Goal: Task Accomplishment & Management: Complete application form

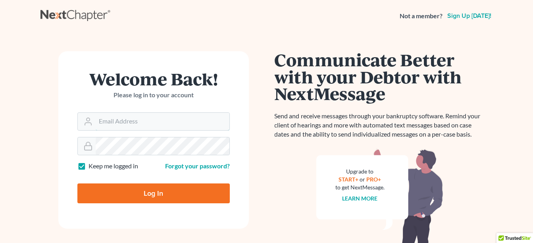
type input "tiffany@brasfieldlawfirm.com"
click at [155, 189] on input "Log In" at bounding box center [153, 194] width 153 height 20
type input "Thinking..."
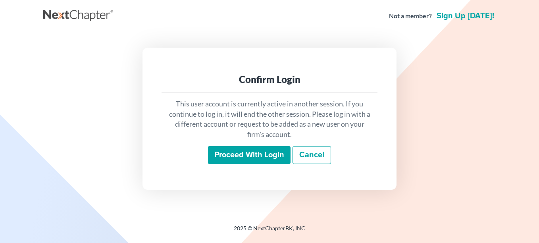
click at [221, 155] on input "Proceed with login" at bounding box center [249, 155] width 83 height 18
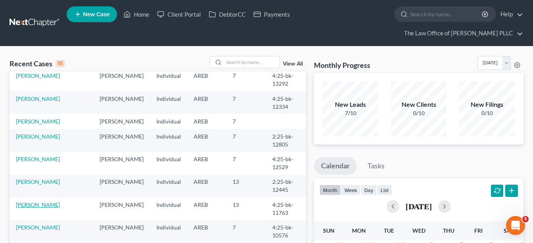
click at [45, 208] on link "Harris, Labon" at bounding box center [38, 204] width 44 height 7
select select "6"
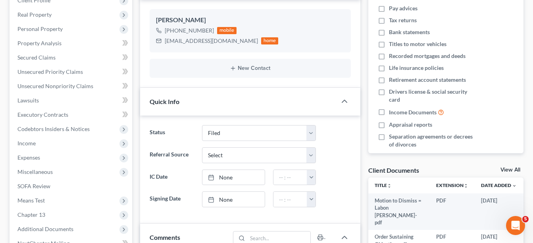
scroll to position [159, 0]
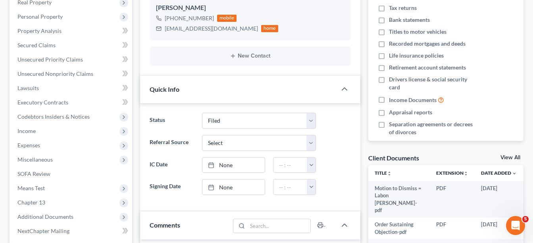
click at [512, 162] on div "View All" at bounding box center [512, 158] width 23 height 7
click at [513, 160] on link "View All" at bounding box center [511, 158] width 20 height 6
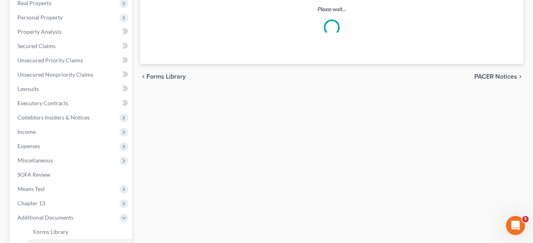
scroll to position [138, 0]
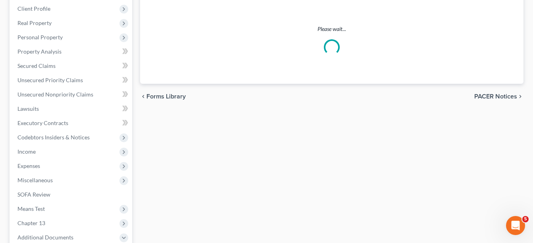
select select "0"
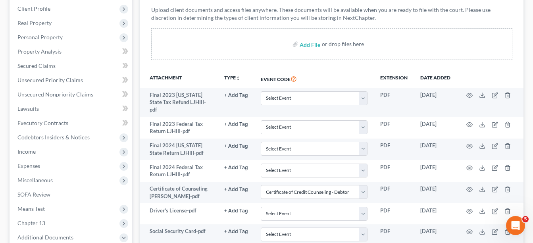
scroll to position [0, 0]
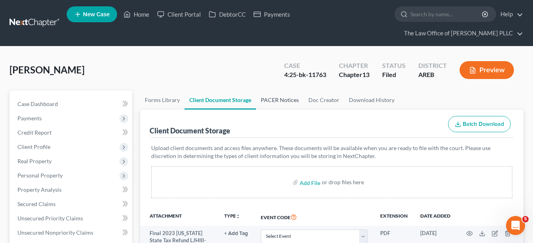
click at [273, 97] on link "PACER Notices" at bounding box center [280, 100] width 48 height 19
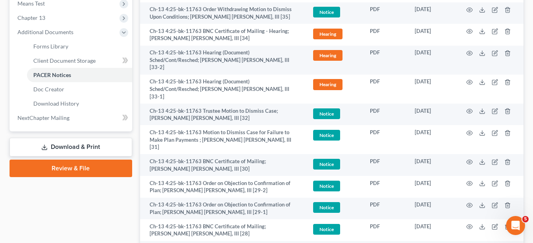
scroll to position [358, 0]
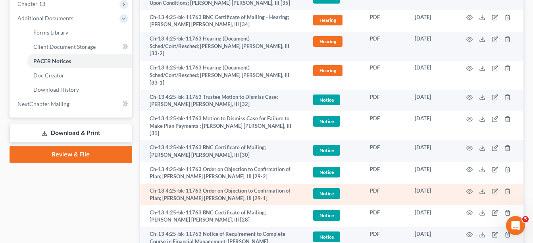
click at [468, 184] on td at bounding box center [490, 195] width 67 height 22
click at [470, 188] on icon "button" at bounding box center [470, 191] width 6 height 6
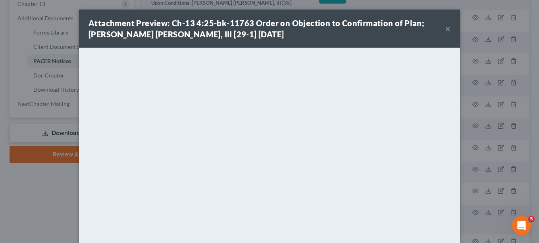
click at [334, 37] on div "Attachment Preview: Ch-13 4:25-bk-11763 Order on Objection to Confirmation of P…" at bounding box center [267, 28] width 357 height 22
click at [445, 29] on button "×" at bounding box center [448, 29] width 6 height 10
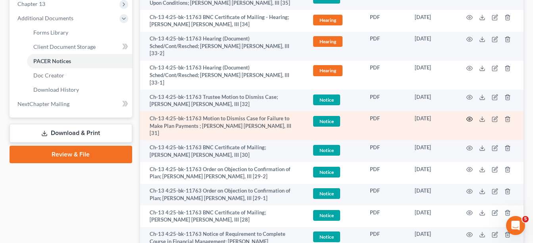
click at [472, 116] on icon "button" at bounding box center [470, 119] width 6 height 6
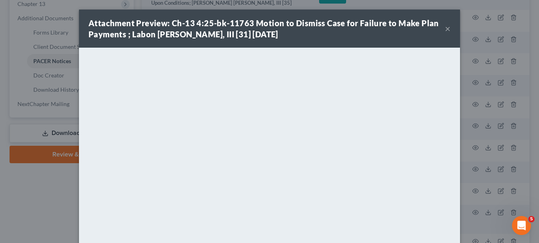
click at [446, 28] on button "×" at bounding box center [448, 29] width 6 height 10
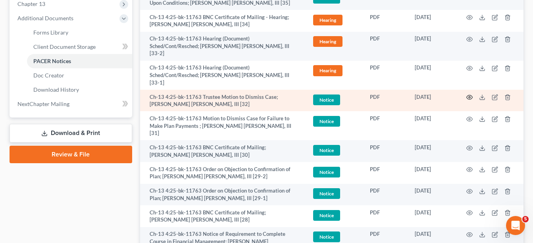
click at [471, 94] on icon "button" at bounding box center [470, 97] width 6 height 6
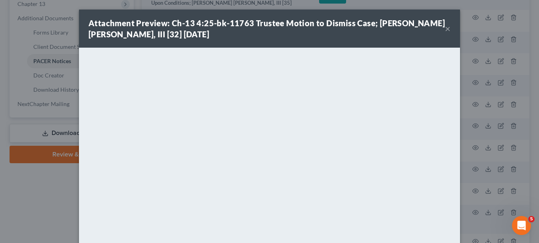
click at [445, 30] on button "×" at bounding box center [448, 29] width 6 height 10
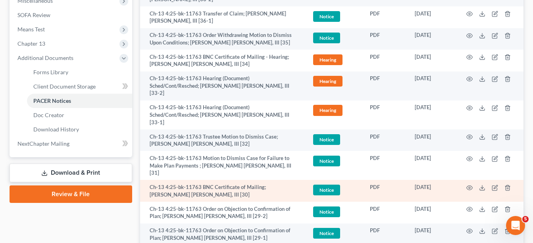
scroll to position [278, 0]
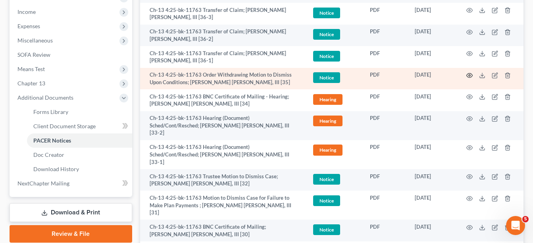
click at [470, 76] on circle "button" at bounding box center [470, 76] width 2 height 2
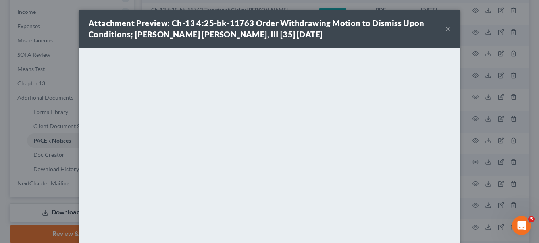
click at [445, 27] on button "×" at bounding box center [448, 29] width 6 height 10
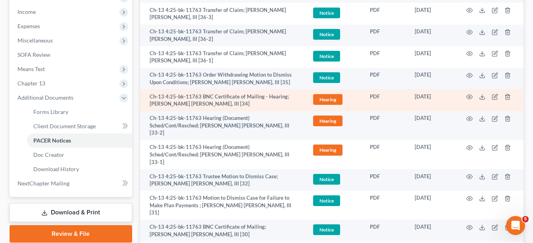
scroll to position [238, 0]
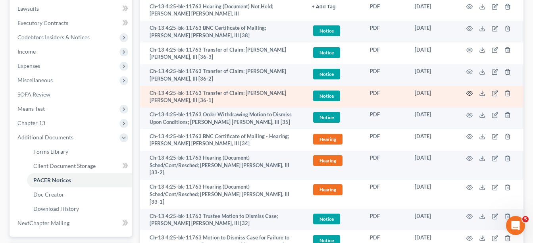
click at [468, 97] on td at bounding box center [490, 97] width 67 height 22
click at [470, 91] on icon "button" at bounding box center [470, 93] width 6 height 4
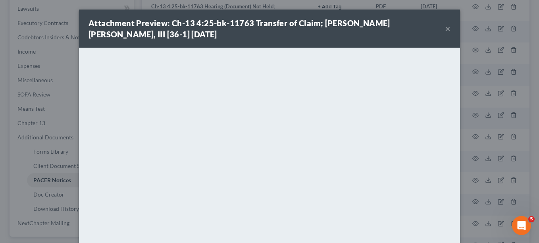
click at [448, 27] on button "×" at bounding box center [448, 29] width 6 height 10
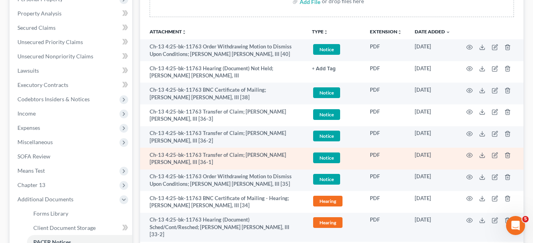
scroll to position [159, 0]
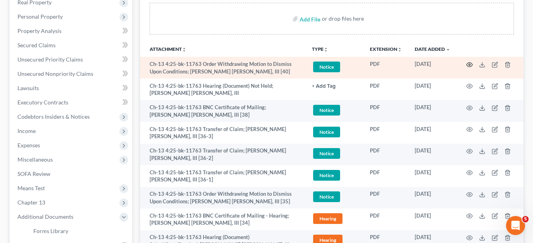
click at [472, 65] on icon "button" at bounding box center [470, 65] width 6 height 6
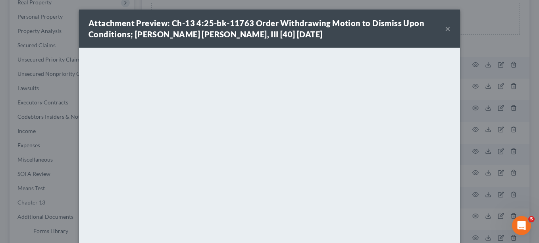
click at [447, 28] on button "×" at bounding box center [448, 29] width 6 height 10
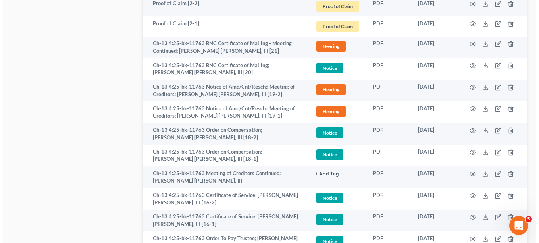
scroll to position [993, 0]
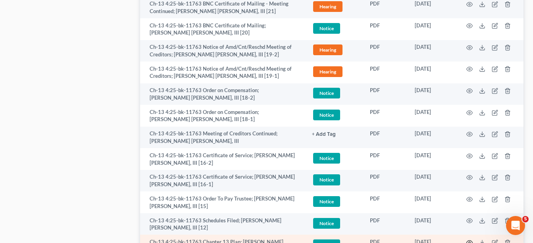
click at [470, 240] on icon "button" at bounding box center [470, 243] width 6 height 6
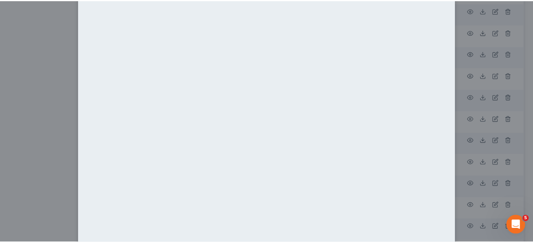
scroll to position [0, 0]
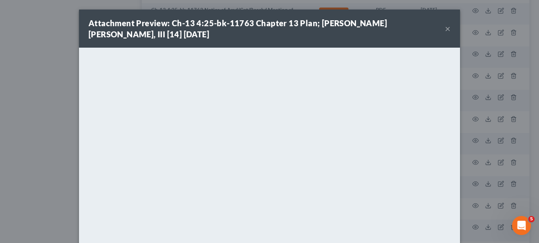
click at [445, 29] on button "×" at bounding box center [448, 29] width 6 height 10
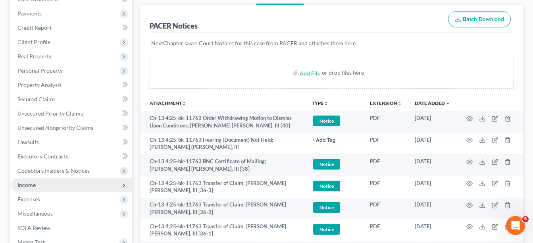
scroll to position [119, 0]
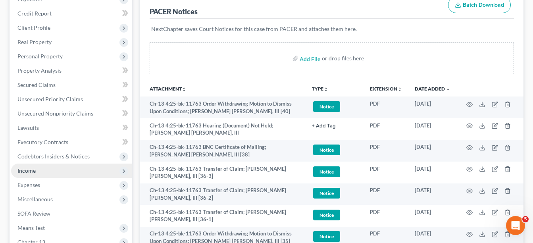
click at [37, 166] on span "Income" at bounding box center [71, 171] width 121 height 14
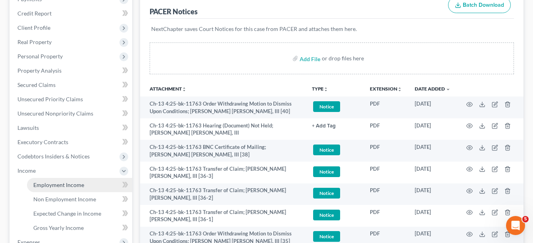
click at [50, 184] on span "Employment Income" at bounding box center [58, 185] width 51 height 7
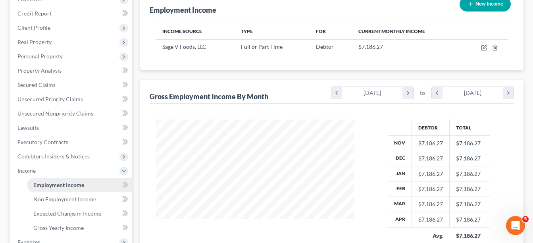
scroll to position [159, 0]
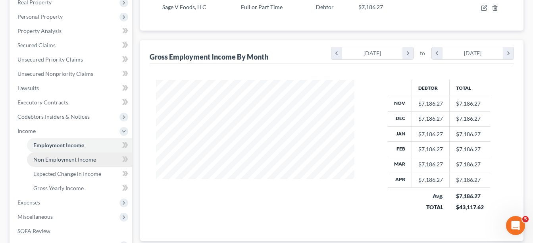
click at [81, 160] on span "Non Employment Income" at bounding box center [64, 159] width 63 height 7
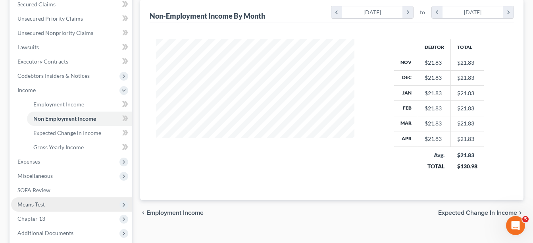
scroll to position [238, 0]
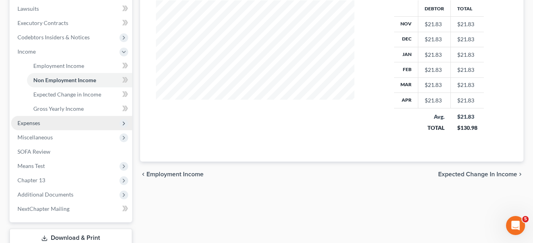
click at [48, 126] on span "Expenses" at bounding box center [71, 123] width 121 height 14
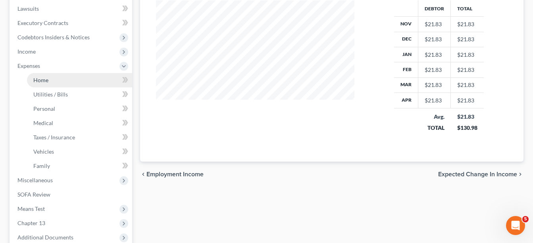
click at [50, 83] on link "Home" at bounding box center [79, 80] width 105 height 14
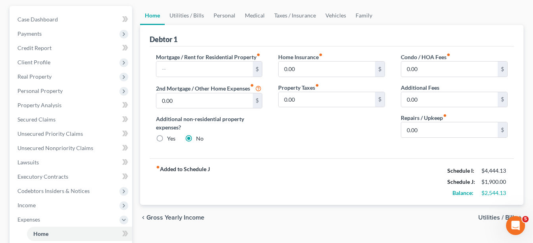
scroll to position [79, 0]
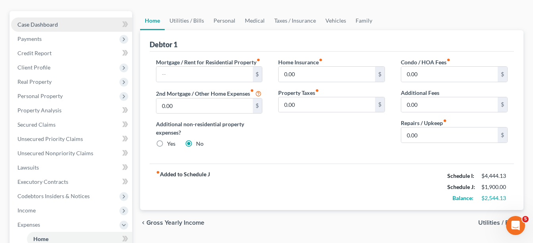
click at [62, 25] on link "Case Dashboard" at bounding box center [71, 24] width 121 height 14
select select "6"
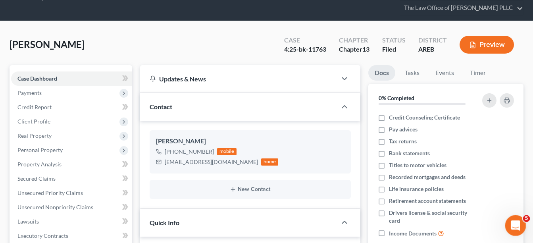
scroll to position [4435, 0]
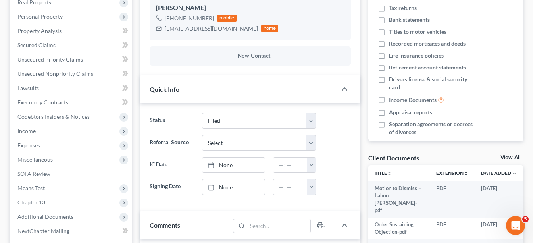
click at [511, 156] on link "View All" at bounding box center [511, 158] width 20 height 6
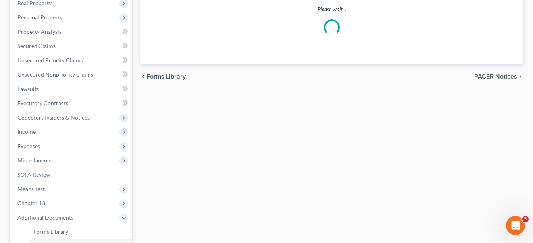
scroll to position [118, 0]
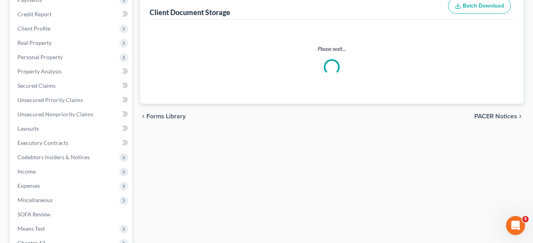
select select "0"
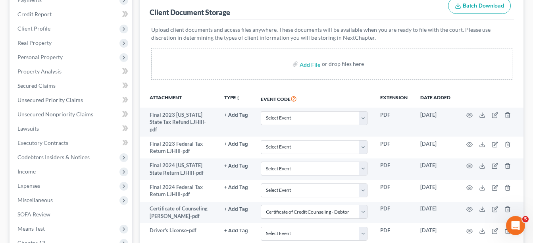
scroll to position [0, 0]
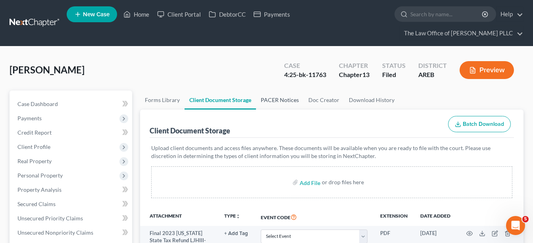
click at [259, 98] on link "PACER Notices" at bounding box center [280, 100] width 48 height 19
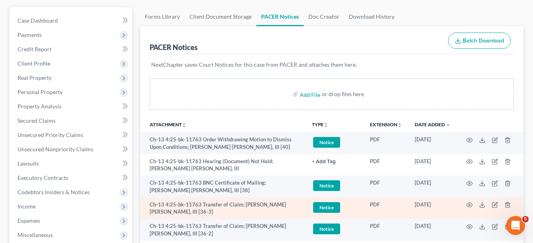
scroll to position [40, 0]
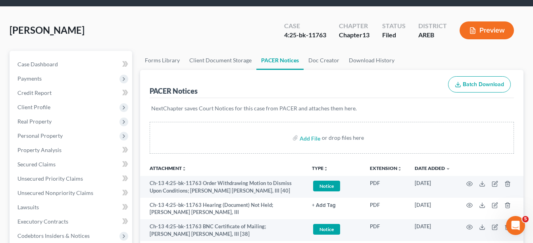
click at [323, 172] on th "TYPE unfold_more NONE Hearing Notice Proof of Claim" at bounding box center [335, 168] width 58 height 16
click at [323, 168] on button "TYPE unfold_more" at bounding box center [320, 168] width 16 height 5
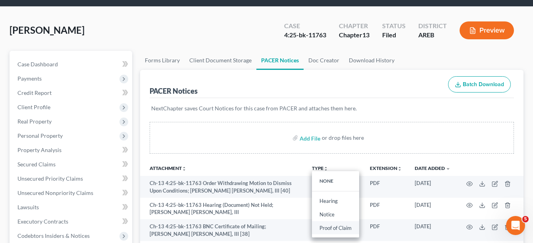
click at [329, 229] on link "Proof of Claim" at bounding box center [335, 228] width 47 height 14
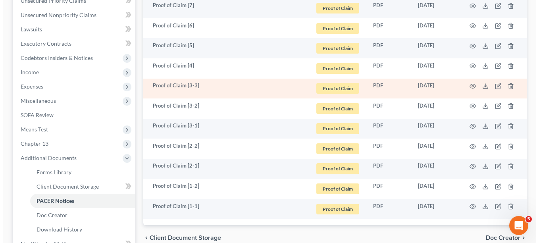
scroll to position [199, 0]
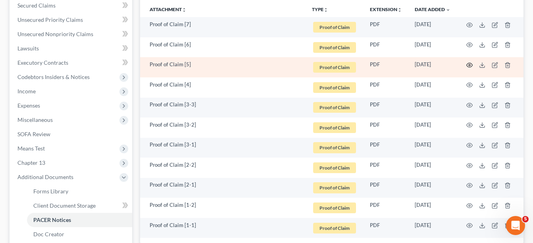
click at [471, 65] on icon "button" at bounding box center [470, 65] width 6 height 6
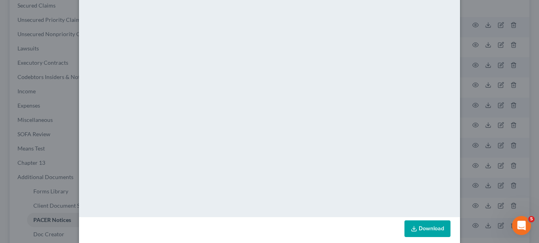
scroll to position [0, 0]
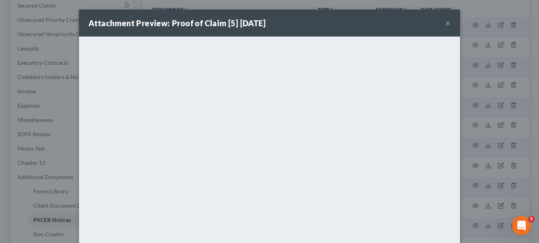
click at [446, 24] on button "×" at bounding box center [448, 23] width 6 height 10
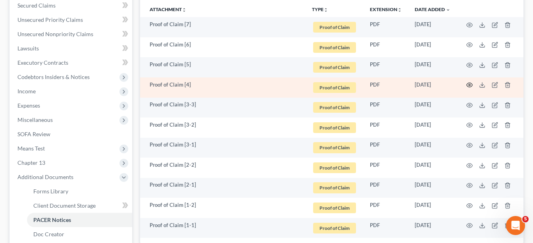
click at [470, 85] on circle "button" at bounding box center [470, 85] width 2 height 2
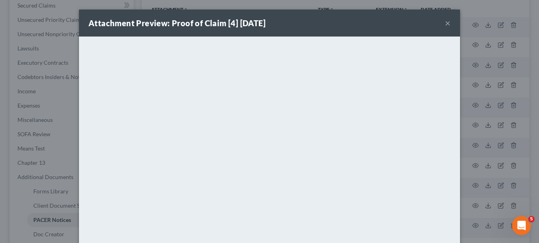
click at [446, 25] on button "×" at bounding box center [448, 23] width 6 height 10
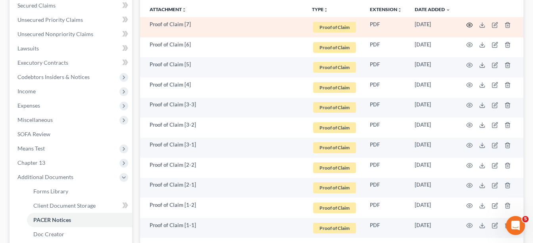
click at [470, 24] on icon "button" at bounding box center [470, 25] width 6 height 6
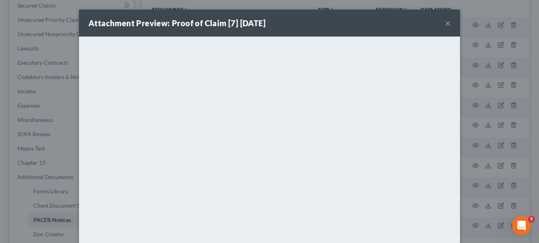
click at [446, 22] on button "×" at bounding box center [448, 23] width 6 height 10
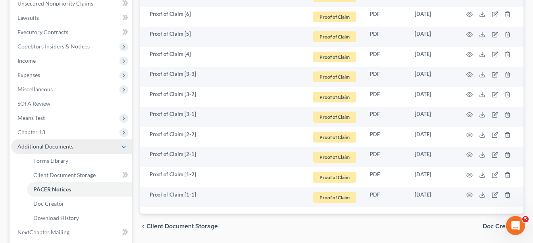
scroll to position [238, 0]
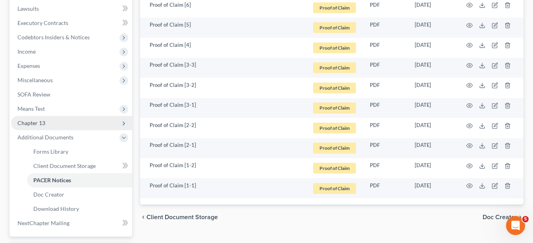
click at [42, 126] on span "Chapter 13" at bounding box center [71, 123] width 121 height 14
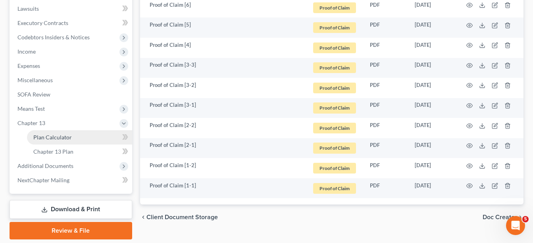
click at [44, 138] on span "Plan Calculator" at bounding box center [52, 137] width 39 height 7
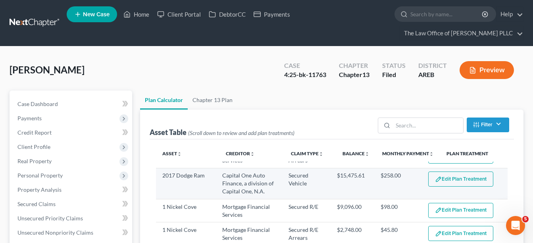
select select "59"
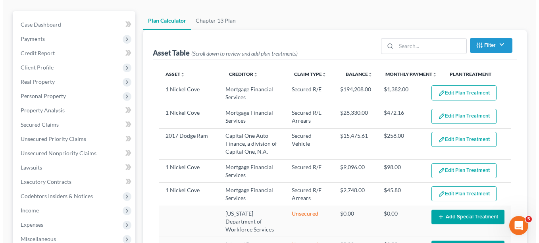
scroll to position [40, 0]
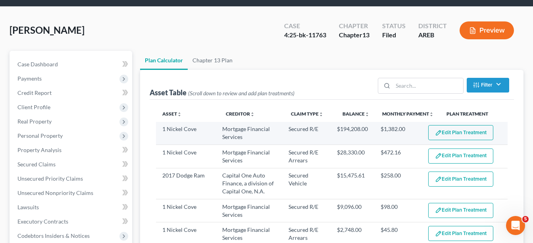
click at [460, 131] on button "Edit Plan Treatment" at bounding box center [461, 132] width 65 height 15
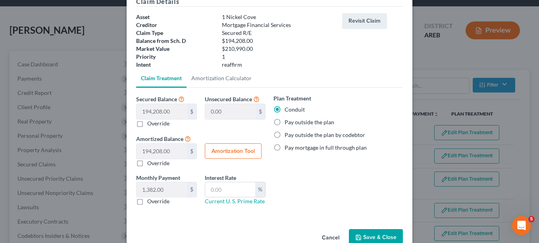
scroll to position [58, 0]
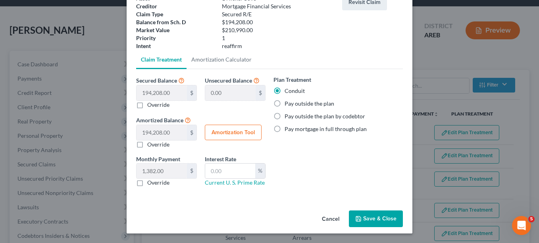
click at [147, 179] on label "Override" at bounding box center [158, 183] width 22 height 8
click at [151, 179] on input "Override" at bounding box center [153, 181] width 5 height 5
click at [147, 183] on label "Override" at bounding box center [158, 183] width 22 height 8
click at [151, 183] on input "Override" at bounding box center [153, 181] width 5 height 5
click at [147, 184] on label "Override" at bounding box center [158, 183] width 22 height 8
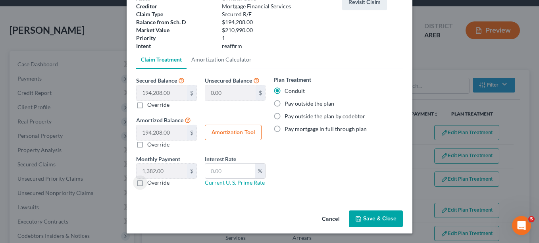
click at [151, 184] on input "Override" at bounding box center [153, 181] width 5 height 5
checkbox input "true"
click at [165, 172] on input "0.00" at bounding box center [162, 171] width 50 height 15
type input "1,393.56"
click at [376, 216] on button "Save & Close" at bounding box center [376, 219] width 54 height 17
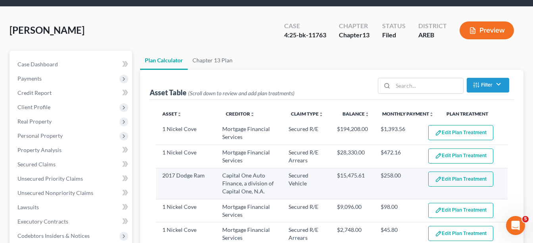
select select "59"
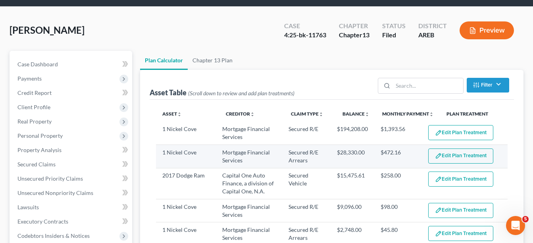
click at [448, 155] on button "Edit Plan Treatment" at bounding box center [461, 156] width 65 height 15
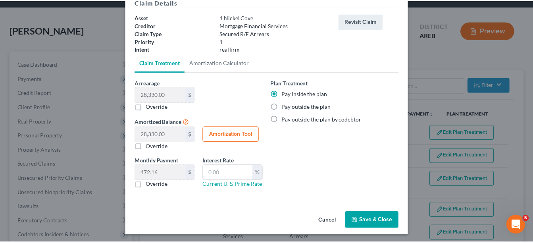
scroll to position [40, 0]
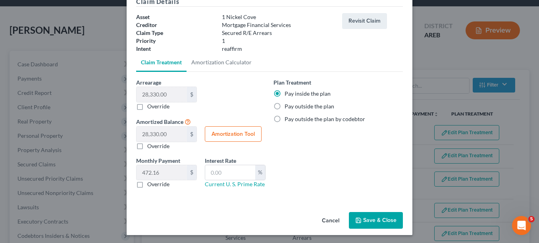
click at [147, 107] on label "Override" at bounding box center [158, 106] width 22 height 8
click at [151, 107] on input "Override" at bounding box center [153, 104] width 5 height 5
checkbox input "true"
type input "0.00"
type input "0"
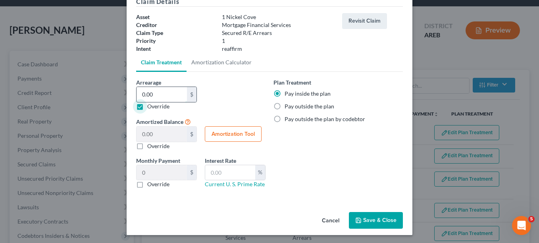
click at [158, 99] on input "0.00" at bounding box center [162, 94] width 50 height 15
type input "3"
type input "3.00"
type input "0.05"
type input "30"
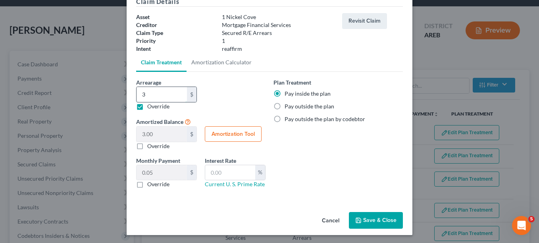
type input "30.00"
type input "0.50"
type input "307"
type input "307.00"
type input "5.11"
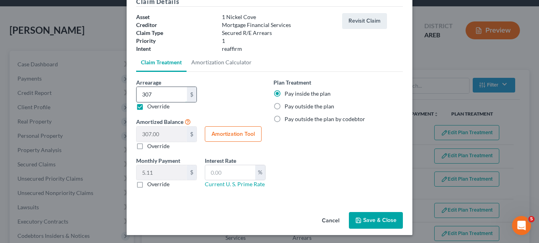
type input "3079"
type input "3,079.00"
type input "51.31"
type input "3,0793"
type input "30,793.00"
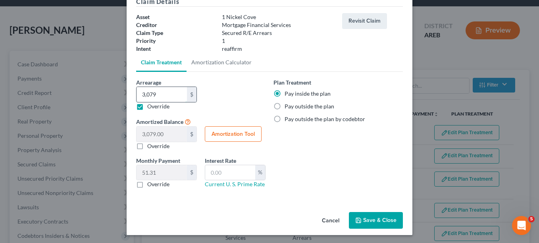
type input "513.21"
type input "30,793.00"
click at [359, 221] on icon "button" at bounding box center [359, 220] width 6 height 6
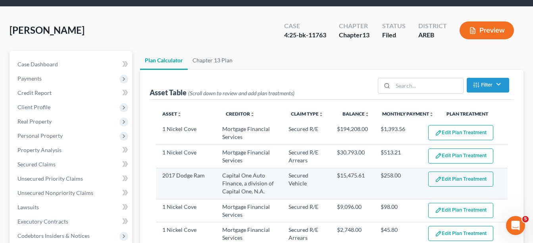
select select "59"
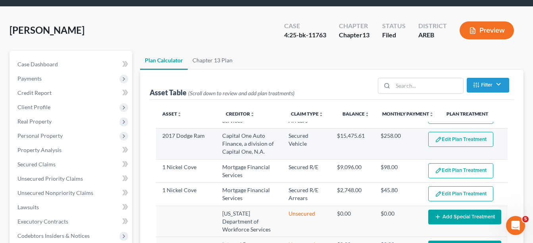
click at [443, 139] on button "Edit Plan Treatment" at bounding box center [461, 139] width 65 height 15
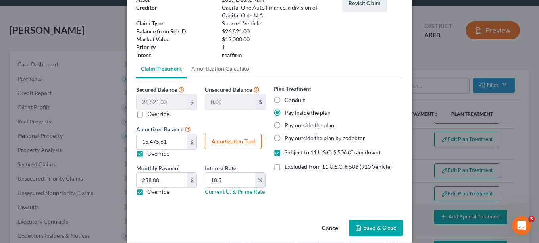
scroll to position [66, 0]
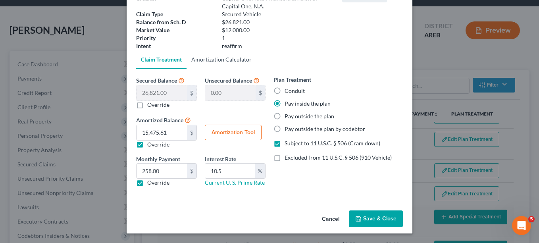
click at [213, 63] on link "Amortization Calculator" at bounding box center [222, 59] width 70 height 19
type input "26,821.00"
type input "10.5"
type input "60"
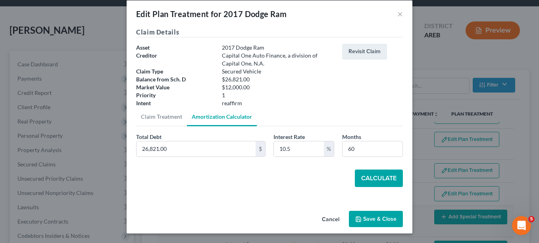
scroll to position [9, 0]
type input "16,550"
click at [389, 180] on button "Calculate" at bounding box center [379, 178] width 48 height 17
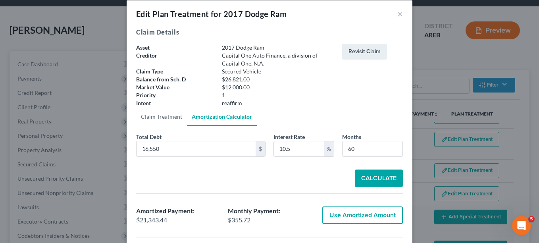
click at [349, 213] on button "Use Amortized Amount" at bounding box center [363, 215] width 81 height 17
type input "21,343.44"
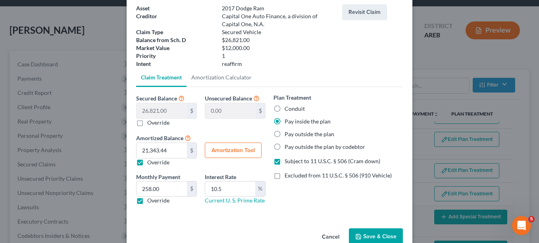
scroll to position [49, 0]
click at [147, 201] on label "Override" at bounding box center [158, 200] width 22 height 8
click at [151, 201] on input "Override" at bounding box center [153, 198] width 5 height 5
checkbox input "false"
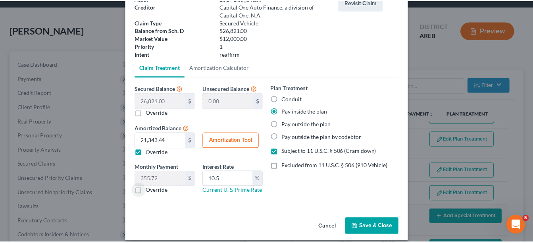
scroll to position [66, 0]
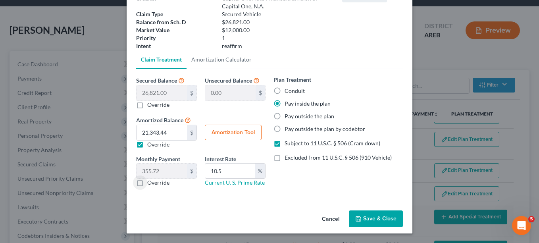
click at [365, 220] on button "Save & Close" at bounding box center [376, 219] width 54 height 17
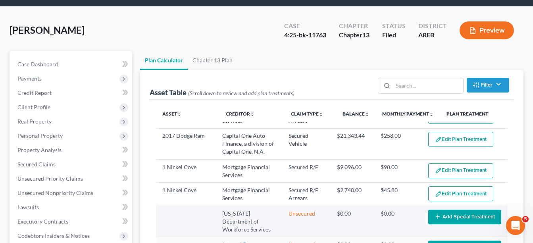
select select "59"
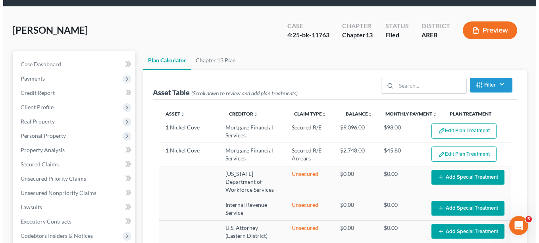
scroll to position [40, 0]
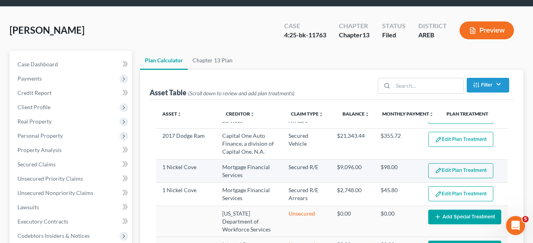
click at [449, 173] on button "Edit Plan Treatment" at bounding box center [461, 170] width 65 height 15
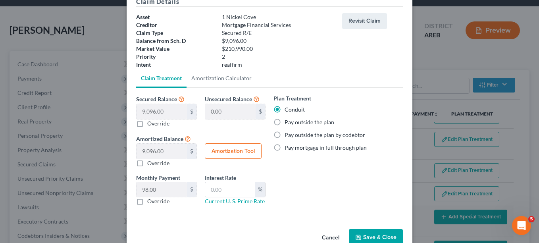
scroll to position [58, 0]
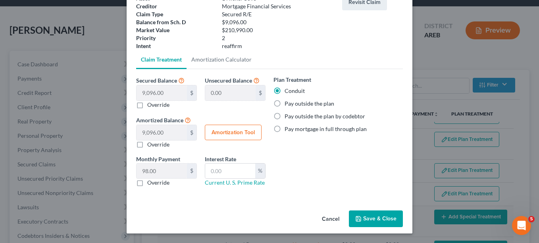
click at [364, 219] on button "Save & Close" at bounding box center [376, 219] width 54 height 17
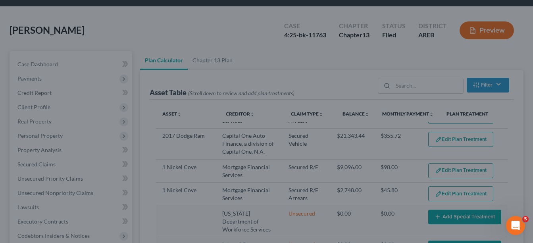
select select "59"
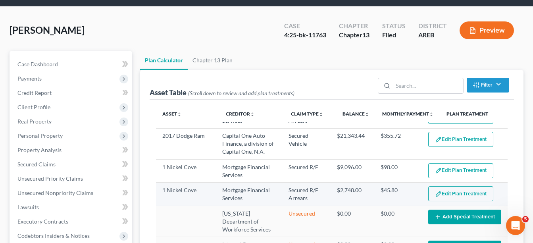
click at [452, 192] on button "Edit Plan Treatment" at bounding box center [461, 193] width 65 height 15
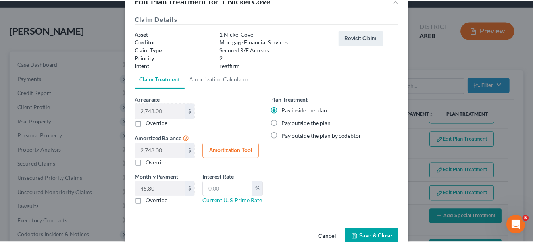
scroll to position [41, 0]
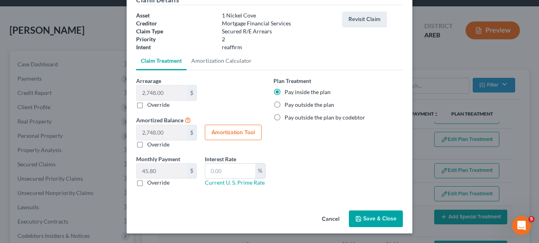
click at [364, 216] on button "Save & Close" at bounding box center [376, 219] width 54 height 17
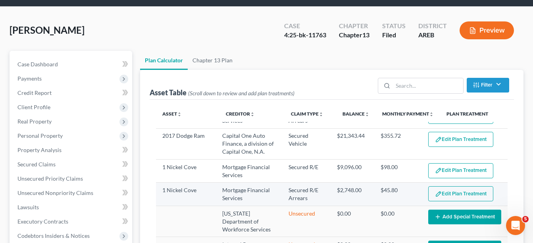
select select "59"
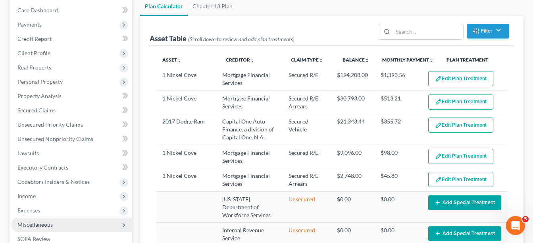
scroll to position [79, 0]
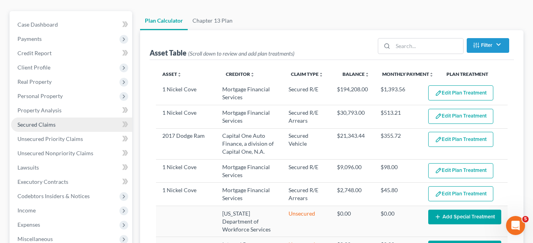
click at [53, 126] on span "Secured Claims" at bounding box center [36, 124] width 38 height 7
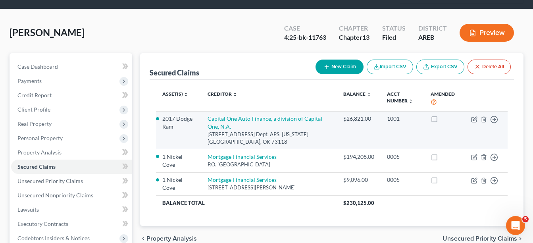
scroll to position [40, 0]
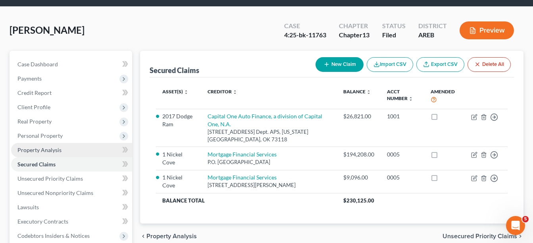
click at [41, 151] on span "Property Analysis" at bounding box center [39, 150] width 44 height 7
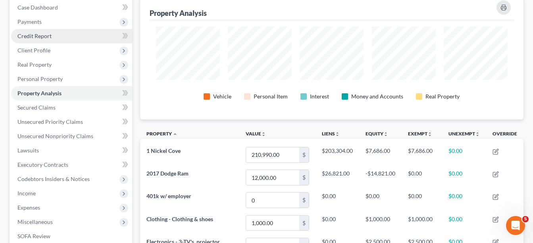
scroll to position [58, 0]
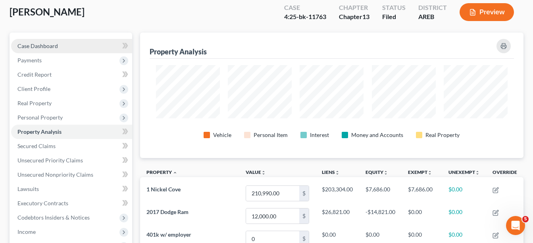
click at [44, 48] on span "Case Dashboard" at bounding box center [37, 46] width 41 height 7
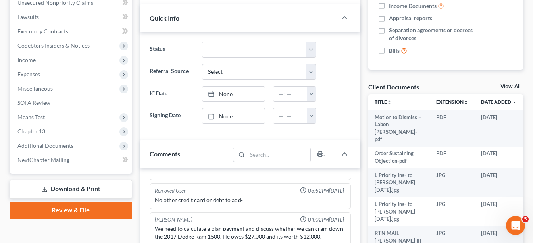
scroll to position [278, 0]
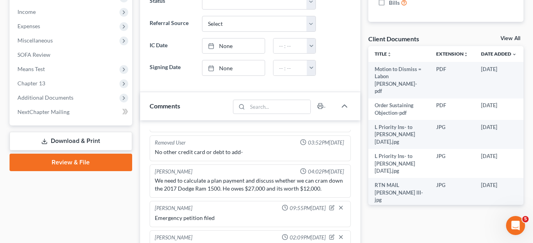
click at [514, 37] on link "View All" at bounding box center [511, 39] width 20 height 6
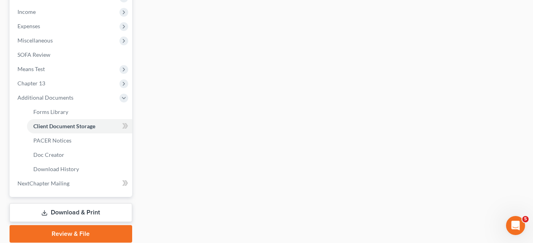
scroll to position [233, 0]
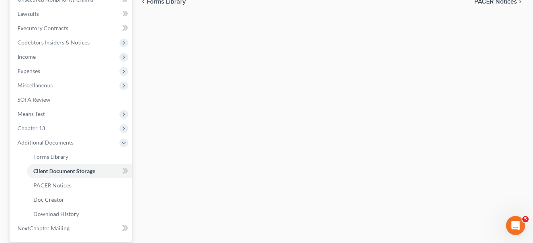
select select "0"
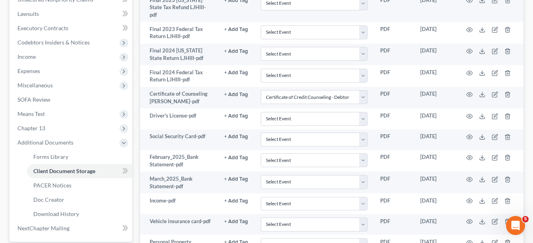
scroll to position [0, 0]
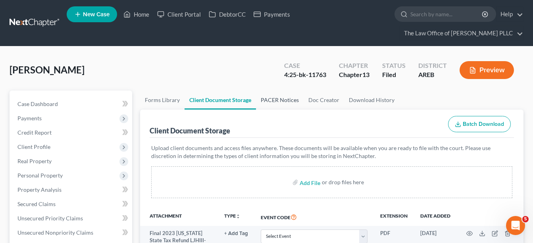
click at [274, 101] on link "PACER Notices" at bounding box center [280, 100] width 48 height 19
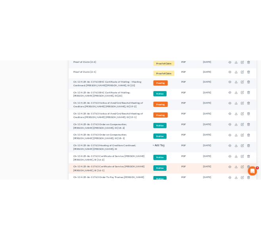
scroll to position [993, 0]
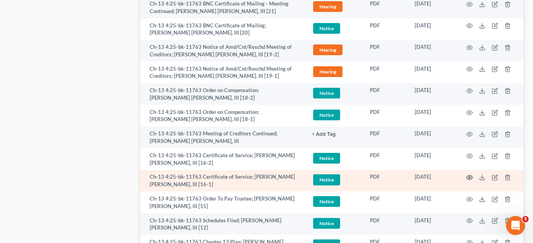
click at [469, 174] on icon "button" at bounding box center [470, 177] width 6 height 6
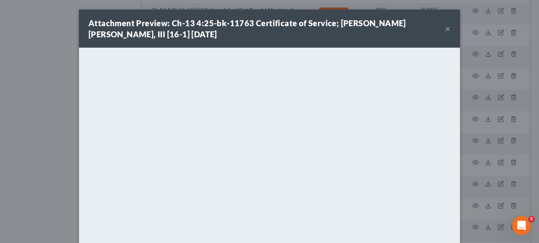
drag, startPoint x: 349, startPoint y: 24, endPoint x: 406, endPoint y: 32, distance: 58.1
click at [349, 24] on strong "Attachment Preview: Ch-13 4:25-bk-11763 Certificate of Service; Labon Jerome Ha…" at bounding box center [248, 28] width 318 height 21
click at [446, 31] on button "×" at bounding box center [448, 29] width 6 height 10
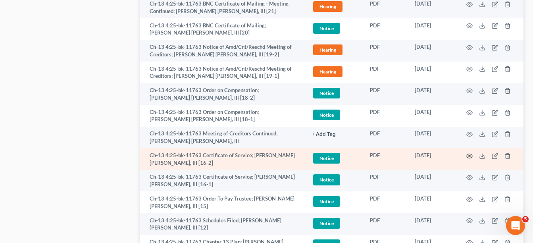
click at [469, 155] on circle "button" at bounding box center [470, 156] width 2 height 2
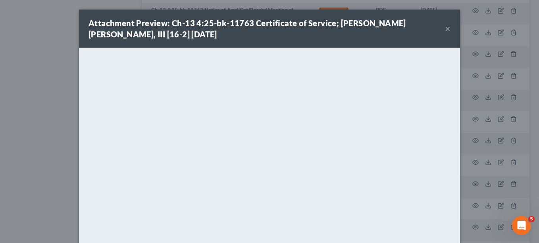
drag, startPoint x: 331, startPoint y: 30, endPoint x: 417, endPoint y: 39, distance: 86.3
click at [331, 30] on div "Attachment Preview: Ch-13 4:25-bk-11763 Certificate of Service; Labon Jerome Ha…" at bounding box center [267, 28] width 357 height 22
click at [445, 29] on button "×" at bounding box center [448, 29] width 6 height 10
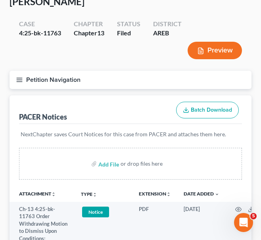
scroll to position [40, 0]
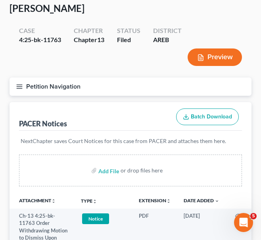
click at [91, 199] on button "TYPE unfold_more" at bounding box center [89, 201] width 16 height 5
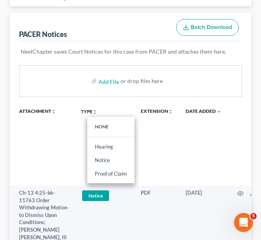
scroll to position [159, 0]
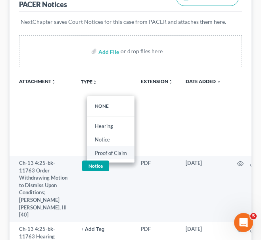
click at [115, 153] on link "Proof of Claim" at bounding box center [110, 153] width 47 height 14
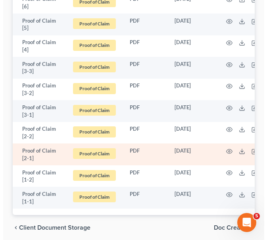
scroll to position [315, 0]
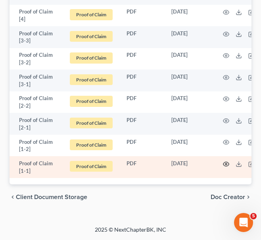
click at [227, 163] on circle "button" at bounding box center [227, 164] width 2 height 2
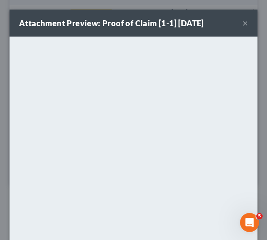
click at [243, 25] on button "×" at bounding box center [246, 23] width 6 height 10
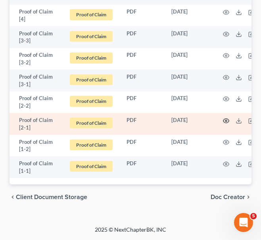
click at [228, 118] on icon "button" at bounding box center [226, 121] width 6 height 6
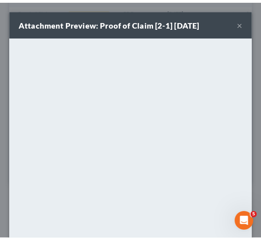
scroll to position [308, 0]
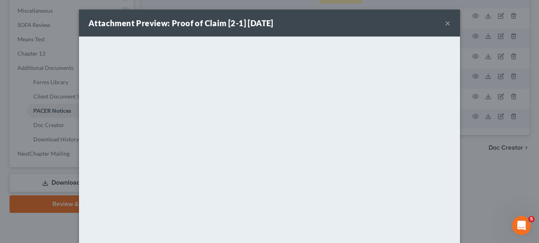
click at [347, 26] on div "Attachment Preview: Proof of Claim [2-1] 07/17/2025 ×" at bounding box center [269, 23] width 381 height 27
click at [445, 25] on button "×" at bounding box center [448, 23] width 6 height 10
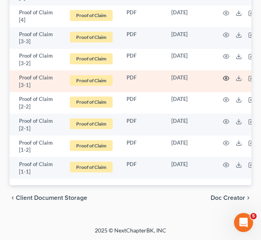
click at [226, 75] on icon "button" at bounding box center [226, 78] width 6 height 6
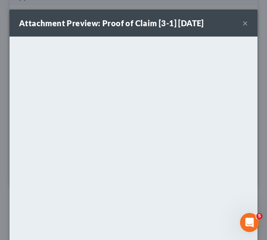
click at [243, 25] on button "×" at bounding box center [246, 23] width 6 height 10
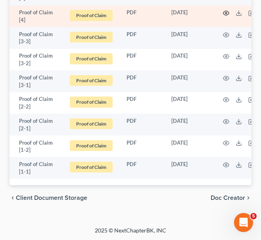
click at [229, 14] on icon "button" at bounding box center [226, 13] width 6 height 6
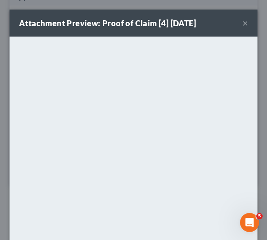
click at [243, 25] on button "×" at bounding box center [246, 23] width 6 height 10
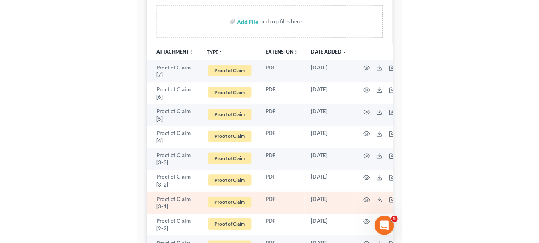
scroll to position [189, 0]
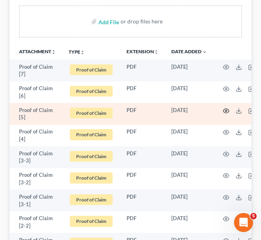
click at [227, 110] on icon "button" at bounding box center [226, 111] width 6 height 6
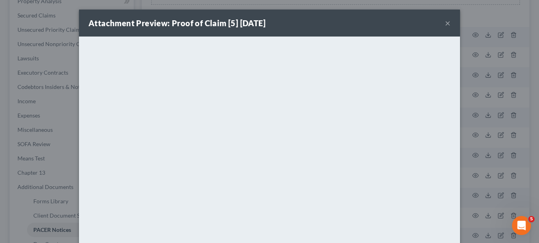
click at [324, 27] on div "Attachment Preview: Proof of Claim [5] 07/31/2025 ×" at bounding box center [269, 23] width 381 height 27
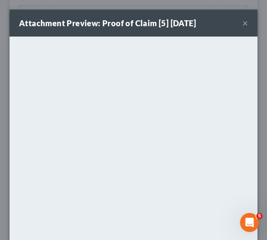
click at [243, 21] on button "×" at bounding box center [246, 23] width 6 height 10
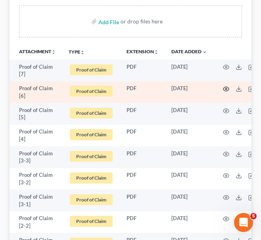
click at [226, 86] on icon "button" at bounding box center [226, 89] width 6 height 6
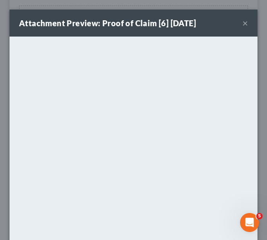
click at [243, 23] on button "×" at bounding box center [246, 23] width 6 height 10
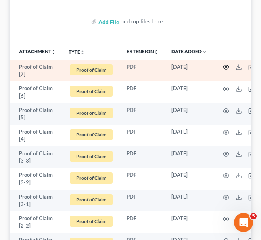
click at [228, 69] on icon "button" at bounding box center [226, 67] width 6 height 6
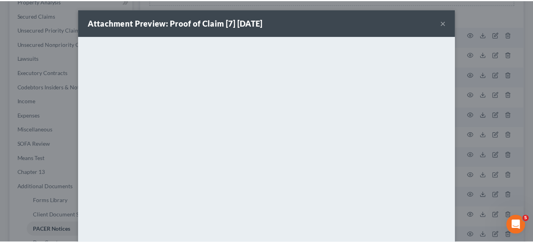
scroll to position [0, 0]
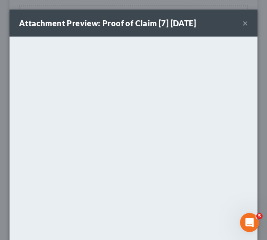
click at [243, 23] on button "×" at bounding box center [246, 23] width 6 height 10
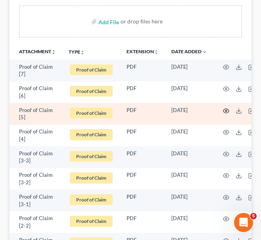
click at [230, 111] on icon "button" at bounding box center [227, 110] width 6 height 4
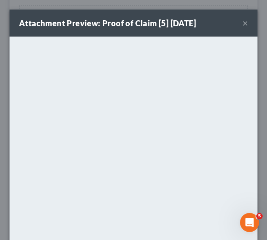
click at [243, 25] on button "×" at bounding box center [246, 23] width 6 height 10
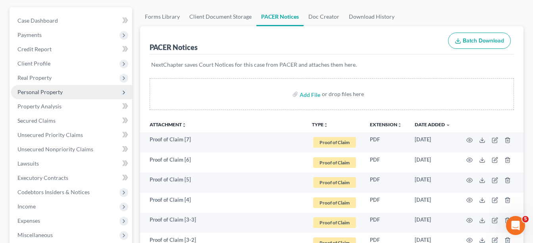
scroll to position [70, 0]
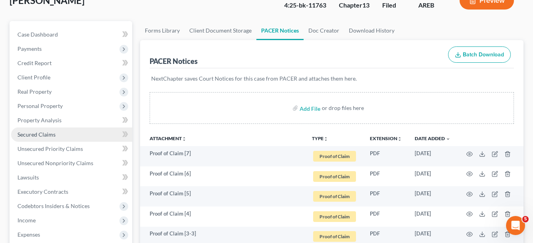
drag, startPoint x: 32, startPoint y: 133, endPoint x: 38, endPoint y: 139, distance: 8.4
click at [32, 133] on span "Secured Claims" at bounding box center [36, 134] width 38 height 7
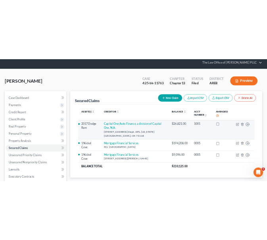
scroll to position [40, 0]
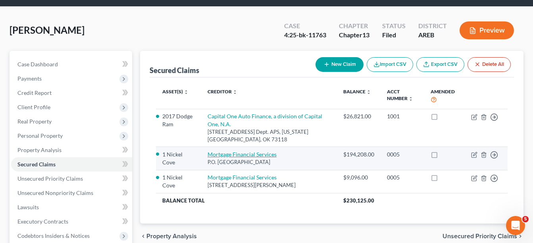
click at [235, 152] on link "Mortgage Financial Services" at bounding box center [242, 154] width 69 height 7
select select "10"
select select "9"
select select "2"
select select "3"
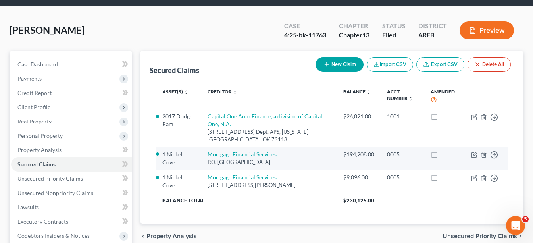
select select "0"
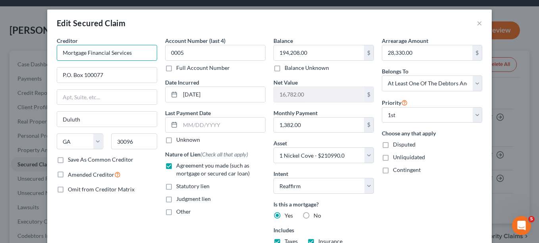
click at [138, 57] on input "Mortgage Financial Services" at bounding box center [107, 53] width 101 height 16
type input "M"
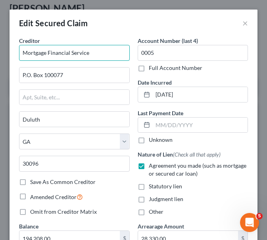
click at [99, 52] on input "Mortgage Financial Service" at bounding box center [74, 53] width 111 height 16
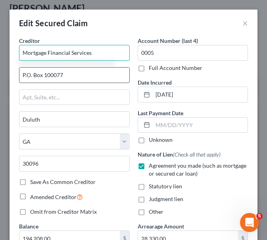
type input "Mortgage Financial Services"
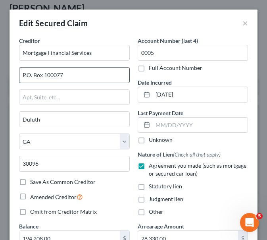
click at [99, 73] on input "P.O. Box 100077" at bounding box center [74, 75] width 110 height 15
type input "P"
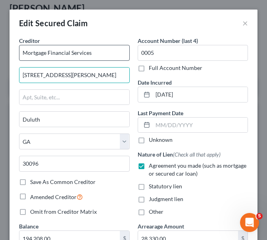
type input "9726 Old Bailes R"
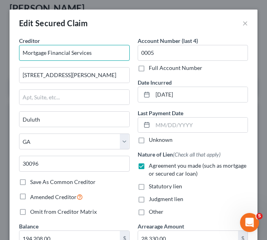
click at [99, 46] on input "Mortgage Financial Services" at bounding box center [74, 53] width 111 height 16
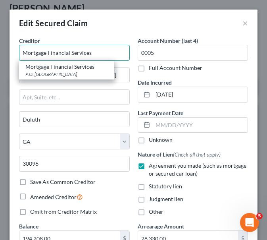
click at [104, 53] on input "Mortgage Financial Services" at bounding box center [74, 53] width 111 height 16
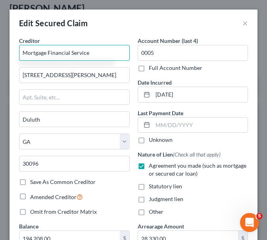
type input "Mortgage Financial Services"
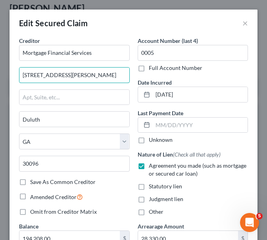
type input "9726 Old Bailes Rd., Ste. 200"
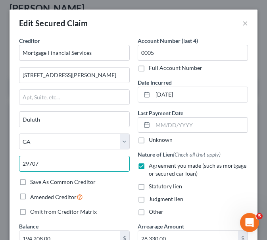
type input "29707"
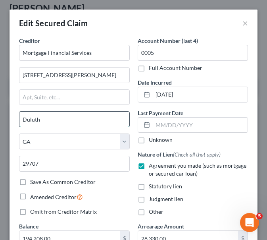
click at [80, 118] on input "Duluth" at bounding box center [74, 119] width 110 height 15
click at [79, 118] on input "Duluth" at bounding box center [74, 119] width 110 height 15
type input "Fort Mill"
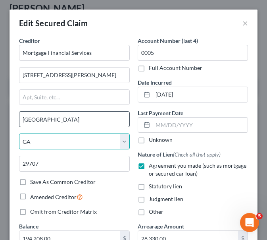
select select "42"
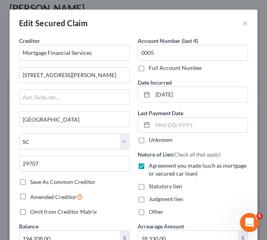
click at [30, 182] on label "Save As Common Creditor" at bounding box center [63, 182] width 66 height 8
click at [33, 182] on input "Save As Common Creditor" at bounding box center [35, 180] width 5 height 5
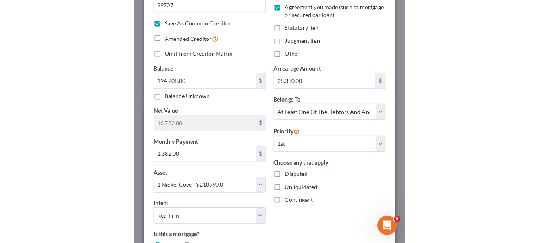
scroll to position [156, 0]
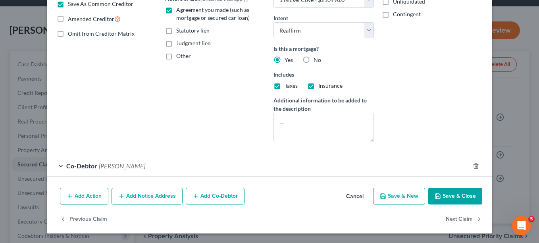
drag, startPoint x: 441, startPoint y: 196, endPoint x: 370, endPoint y: 212, distance: 72.2
click at [441, 196] on button "Save & Close" at bounding box center [456, 196] width 54 height 17
checkbox input "false"
select select
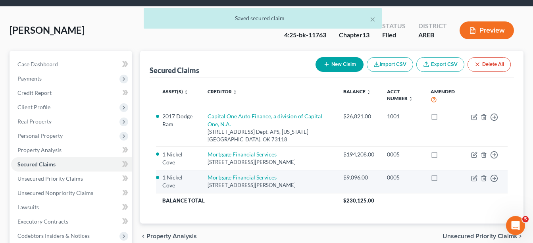
click at [269, 177] on link "Mortgage Financial Services" at bounding box center [242, 177] width 69 height 7
select select "42"
select select "2"
select select "3"
select select "0"
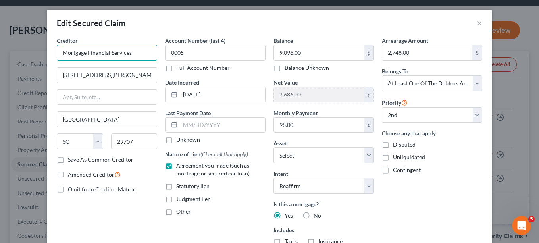
drag, startPoint x: 137, startPoint y: 51, endPoint x: 46, endPoint y: 52, distance: 91.8
click at [47, 52] on div "Creditor * Mortgage Financial Services 9726 Old Bailes Rd., Ste. 2 Fort Mill St…" at bounding box center [269, 189] width 445 height 304
click at [138, 78] on input "9726 Old Bailes Rd., Ste. 2" at bounding box center [107, 75] width 100 height 15
type input "9726 Old Bailes Rd., Ste. 200"
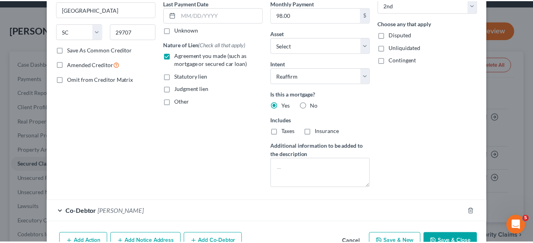
scroll to position [119, 0]
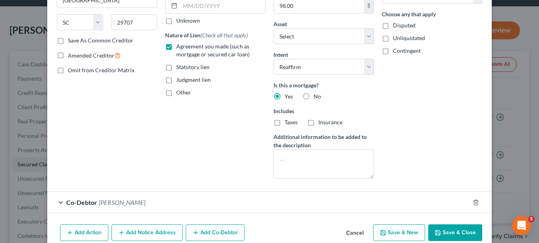
click at [446, 233] on button "Save & Close" at bounding box center [456, 232] width 54 height 17
select select "1"
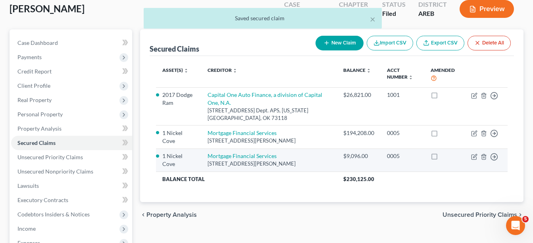
scroll to position [79, 0]
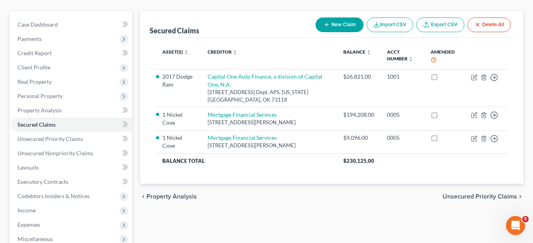
click at [476, 194] on span "Unsecured Priority Claims" at bounding box center [480, 196] width 75 height 6
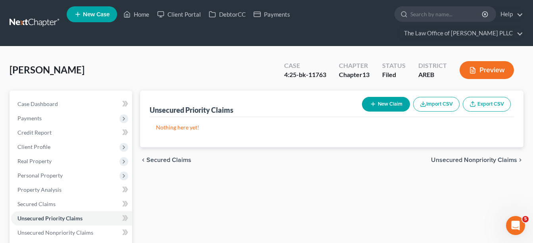
click at [479, 163] on span "Unsecured Nonpriority Claims" at bounding box center [474, 160] width 86 height 6
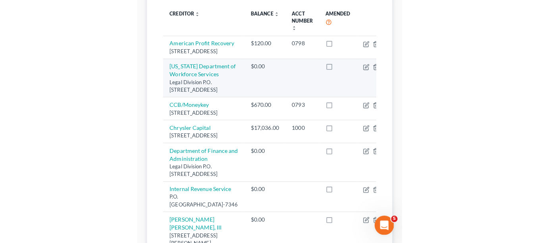
scroll to position [199, 0]
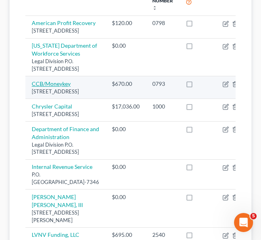
click at [55, 87] on link "CCB/Moneykey" at bounding box center [51, 83] width 39 height 7
select select "7"
select select "10"
select select "0"
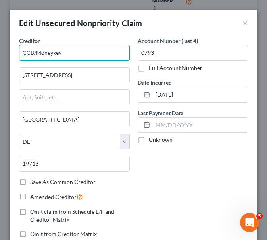
drag, startPoint x: 68, startPoint y: 53, endPoint x: 25, endPoint y: 53, distance: 42.5
click at [25, 53] on input "CCB/Moneykey" at bounding box center [74, 53] width 111 height 16
type input "C"
type input "Scolopax, LLC"
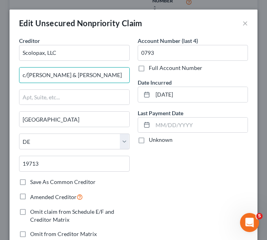
type input "c/o Weinstein & Riley, PS"
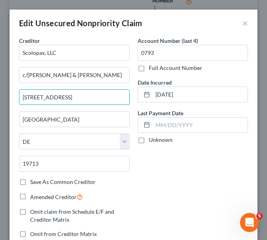
type input "749 Gateway, Suite G-601"
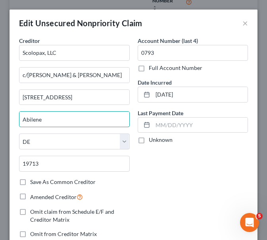
type input "Abilene"
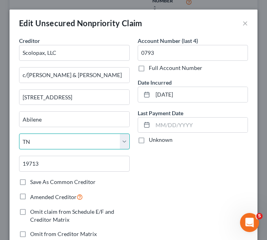
select select "45"
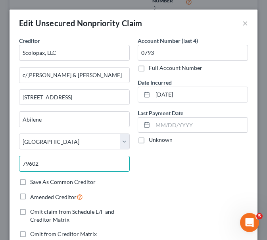
type input "79602"
click at [30, 182] on label "Save As Common Creditor" at bounding box center [63, 182] width 66 height 8
click at [33, 182] on input "Save As Common Creditor" at bounding box center [35, 180] width 5 height 5
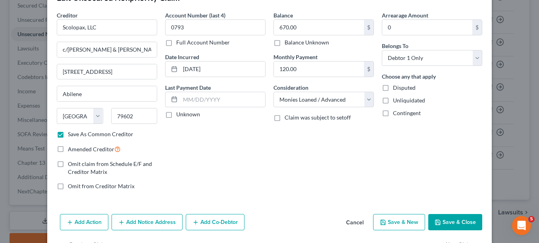
scroll to position [40, 0]
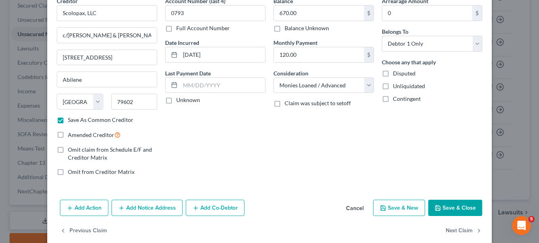
click at [444, 206] on button "Save & Close" at bounding box center [456, 208] width 54 height 17
checkbox input "false"
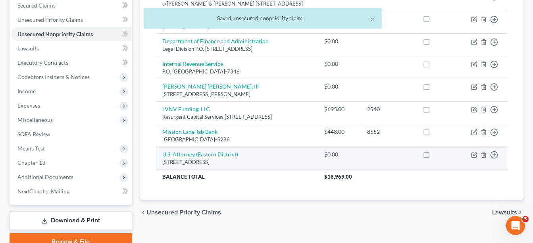
click at [210, 158] on link "U.S. Attorney (Eastern District)" at bounding box center [200, 154] width 76 height 7
select select "2"
select select "0"
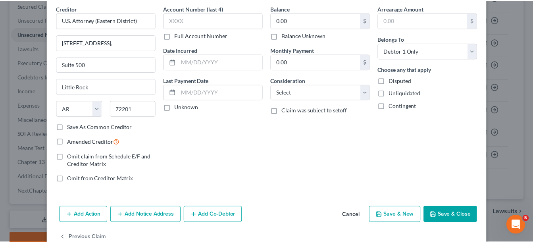
scroll to position [52, 0]
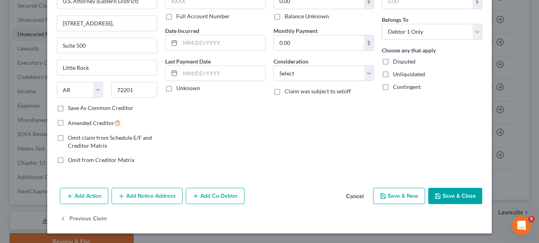
click at [457, 192] on button "Save & Close" at bounding box center [456, 196] width 54 height 17
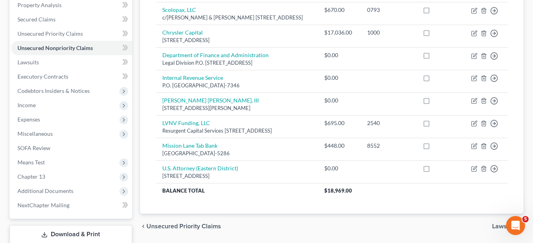
scroll to position [199, 0]
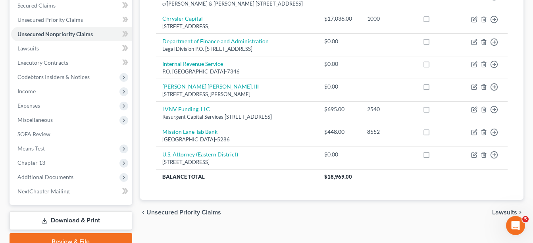
click at [498, 216] on span "Lawsuits" at bounding box center [505, 212] width 25 height 6
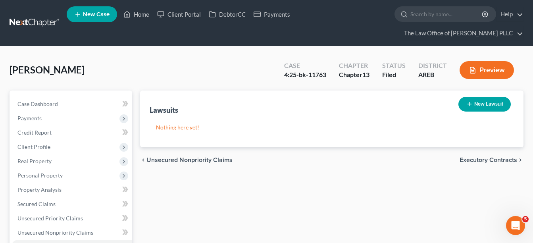
click at [490, 158] on span "Executory Contracts" at bounding box center [489, 160] width 58 height 6
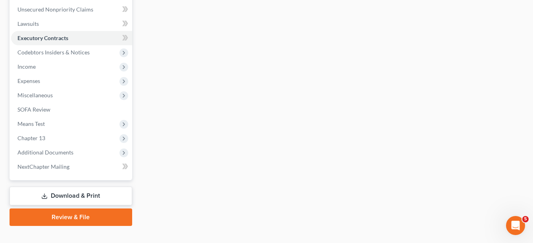
scroll to position [236, 0]
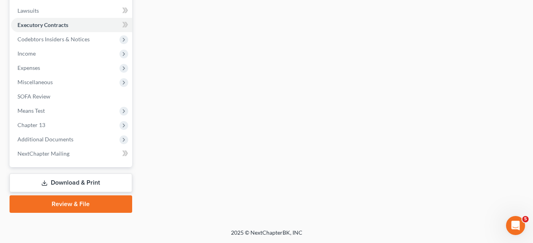
click at [103, 181] on link "Download & Print" at bounding box center [71, 183] width 123 height 19
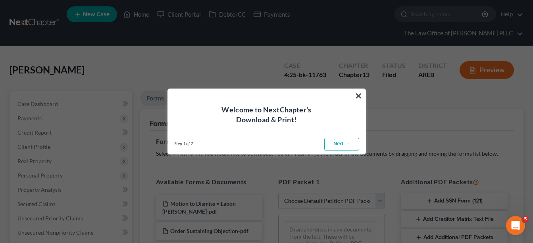
click at [346, 143] on link "Next →" at bounding box center [342, 144] width 35 height 13
select select "0"
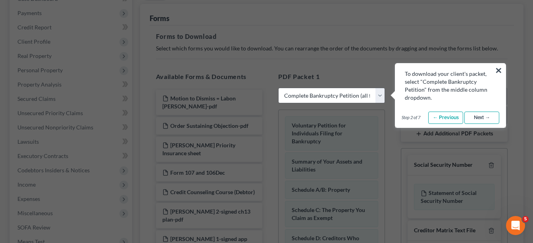
scroll to position [119, 0]
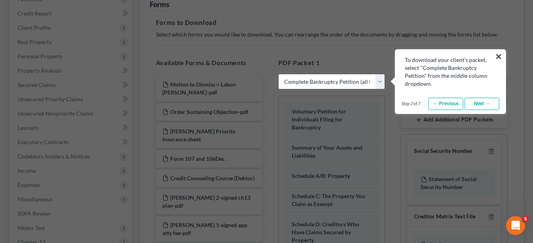
click at [485, 106] on link "Next →" at bounding box center [482, 104] width 35 height 13
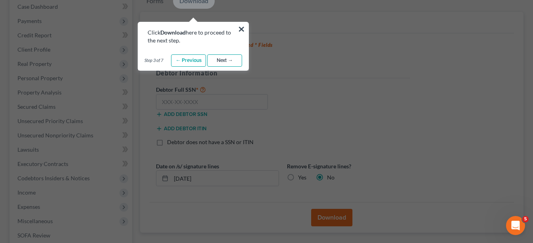
scroll to position [79, 0]
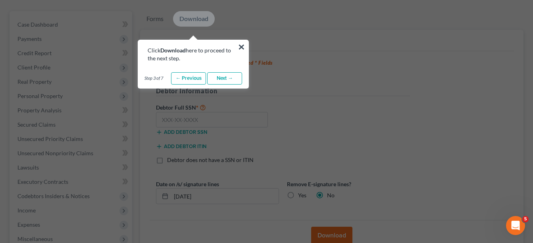
click at [227, 78] on link "Next →" at bounding box center [224, 78] width 35 height 13
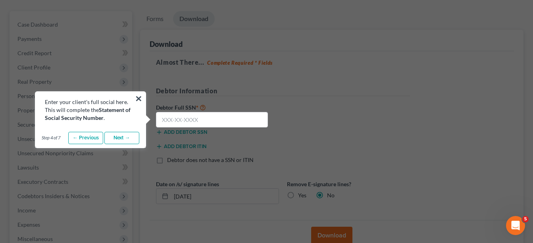
click at [126, 138] on link "Next →" at bounding box center [121, 138] width 35 height 13
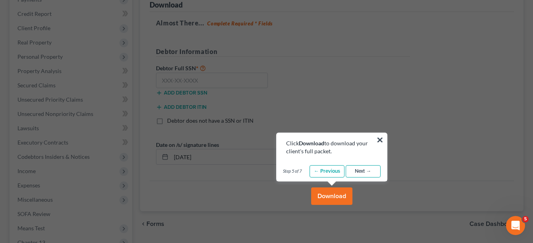
scroll to position [119, 0]
click at [365, 169] on link "Next →" at bounding box center [363, 171] width 35 height 13
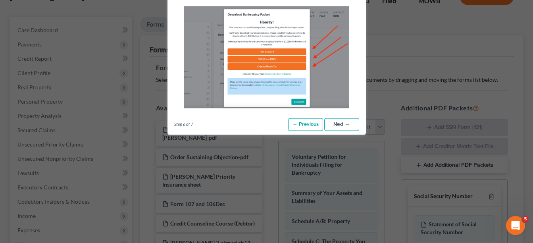
scroll to position [0, 0]
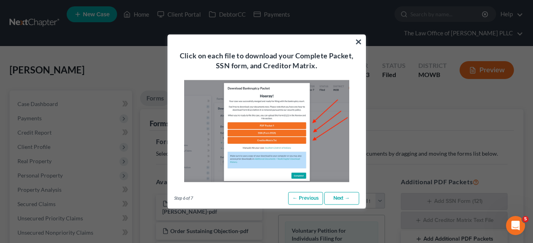
click at [346, 195] on link "Next →" at bounding box center [342, 198] width 35 height 13
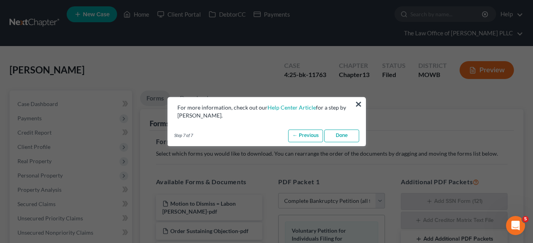
click at [350, 135] on link "Done" at bounding box center [342, 135] width 35 height 13
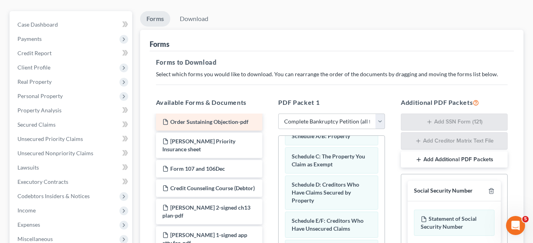
scroll to position [79, 0]
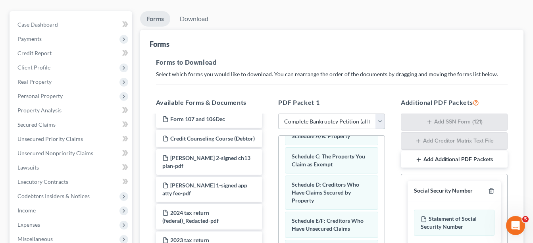
click at [363, 118] on select "Choose Default Petition PDF Packet Complete Bankruptcy Petition (all forms and …" at bounding box center [331, 122] width 107 height 16
select select
click at [278, 114] on select "Choose Default Petition PDF Packet Complete Bankruptcy Petition (all forms and …" at bounding box center [331, 122] width 107 height 16
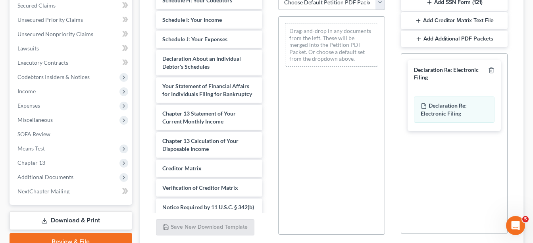
scroll to position [874, 0]
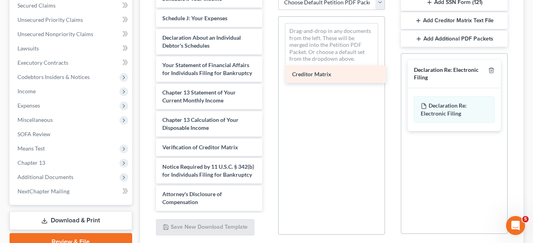
drag, startPoint x: 194, startPoint y: 148, endPoint x: 324, endPoint y: 70, distance: 151.6
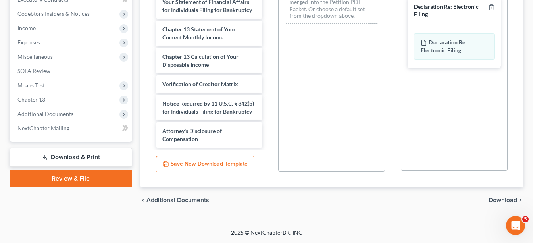
scroll to position [143, 0]
click at [499, 201] on span "Download" at bounding box center [503, 200] width 29 height 6
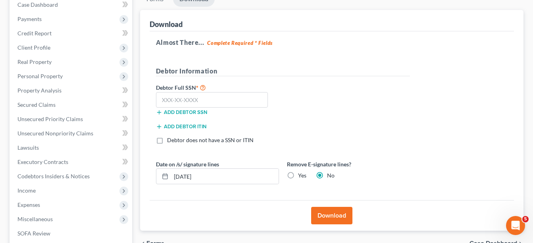
scroll to position [117, 0]
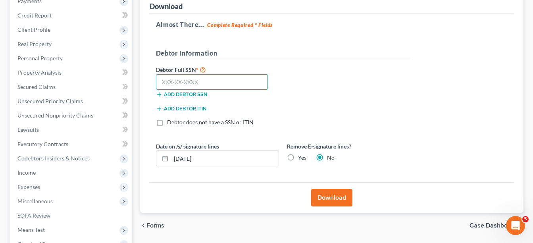
click at [224, 85] on input "text" at bounding box center [212, 82] width 112 height 16
type input "261-65-5639"
click at [339, 198] on button "Download" at bounding box center [331, 197] width 41 height 17
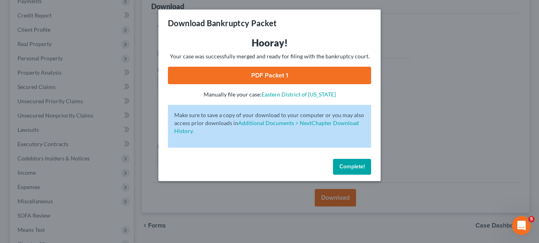
click at [279, 76] on link "PDF Packet 1" at bounding box center [269, 75] width 203 height 17
click at [346, 163] on span "Complete!" at bounding box center [352, 166] width 25 height 7
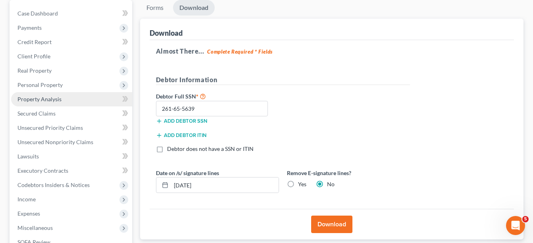
scroll to position [77, 0]
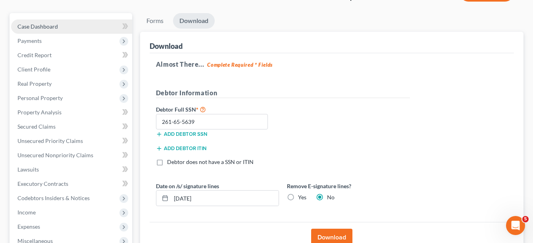
click at [43, 28] on span "Case Dashboard" at bounding box center [37, 26] width 41 height 7
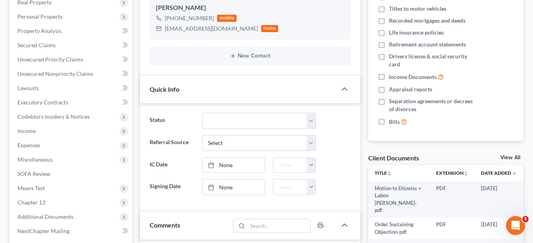
scroll to position [199, 0]
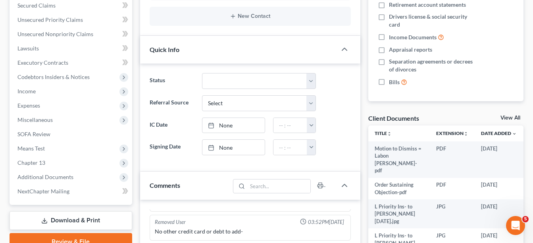
click at [510, 119] on link "View All" at bounding box center [511, 118] width 20 height 6
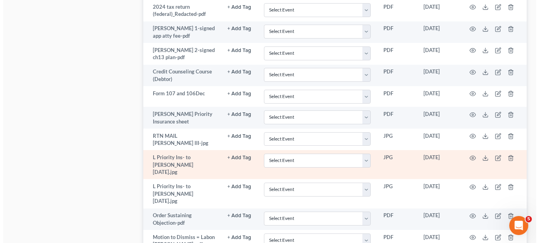
scroll to position [675, 0]
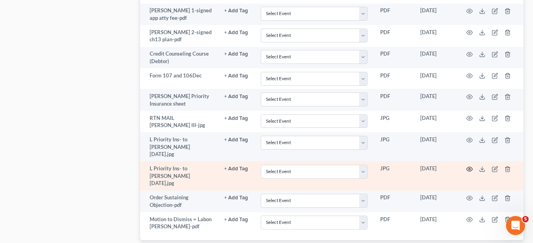
click at [469, 166] on icon "button" at bounding box center [470, 169] width 6 height 6
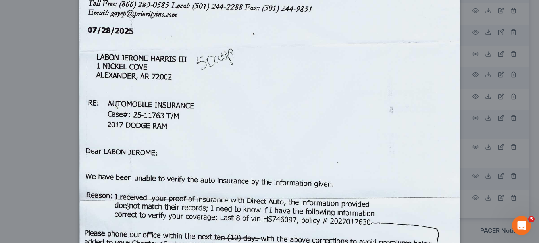
scroll to position [0, 0]
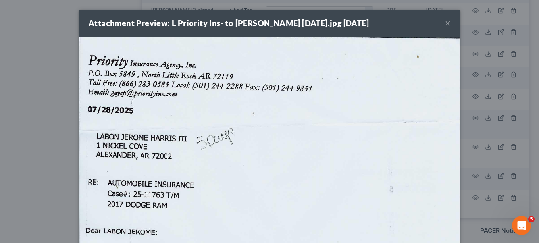
click at [445, 23] on button "×" at bounding box center [448, 23] width 6 height 10
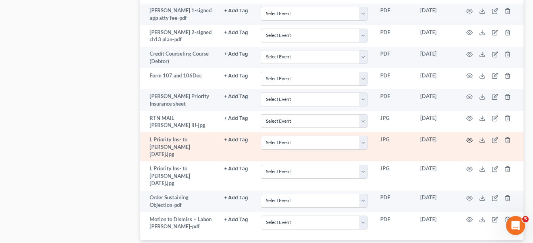
click at [472, 138] on icon "button" at bounding box center [470, 140] width 6 height 4
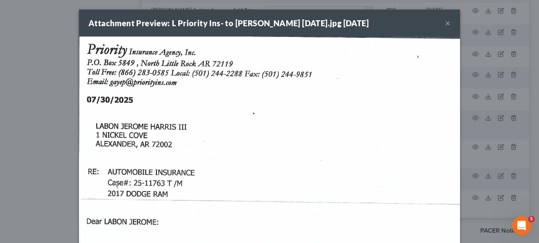
click at [445, 21] on button "×" at bounding box center [448, 23] width 6 height 10
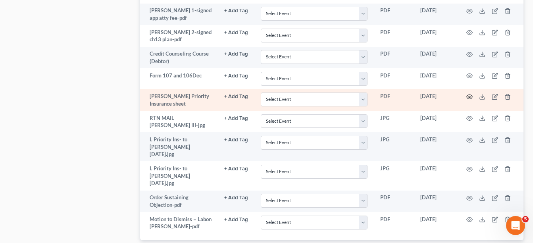
click at [468, 94] on icon "button" at bounding box center [470, 97] width 6 height 6
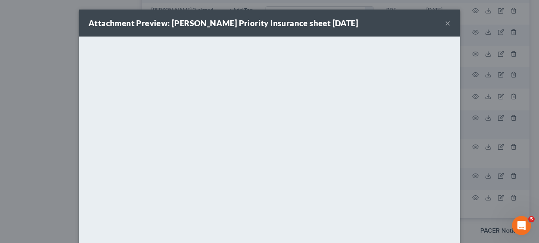
click at [445, 21] on button "×" at bounding box center [448, 23] width 6 height 10
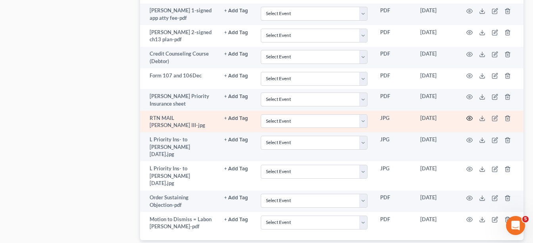
click at [468, 115] on icon "button" at bounding box center [470, 118] width 6 height 6
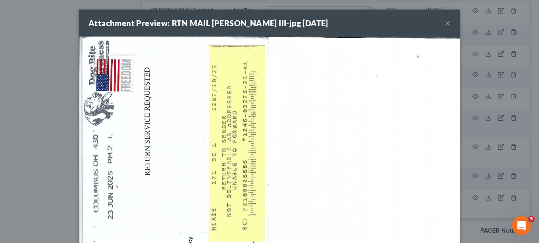
click at [445, 21] on button "×" at bounding box center [448, 23] width 6 height 10
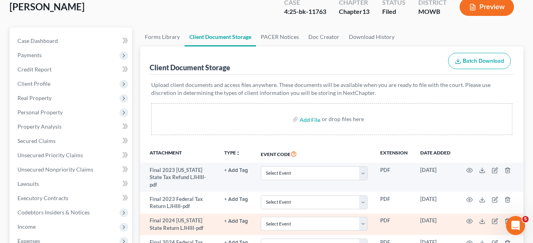
scroll to position [40, 0]
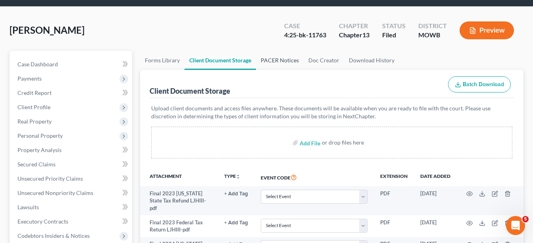
drag, startPoint x: 277, startPoint y: 52, endPoint x: 277, endPoint y: 57, distance: 4.8
click at [277, 52] on link "PACER Notices" at bounding box center [280, 60] width 48 height 19
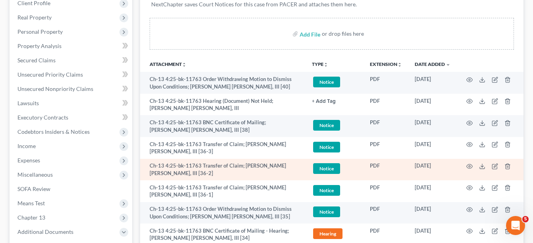
scroll to position [159, 0]
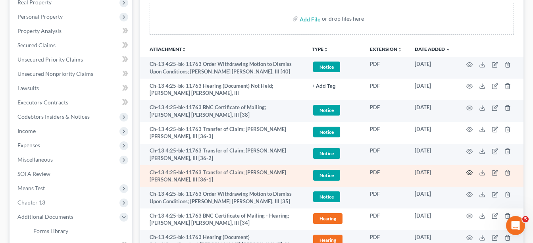
click at [469, 172] on icon "button" at bounding box center [470, 173] width 6 height 6
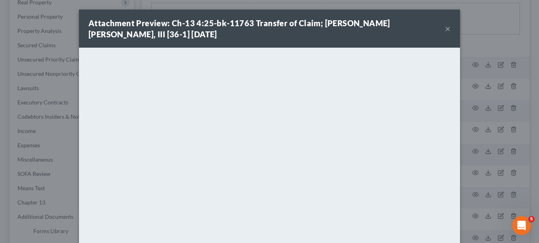
click at [320, 31] on div "Attachment Preview: Ch-13 4:25-bk-11763 Transfer of Claim; Labon Jerome Harris,…" at bounding box center [267, 28] width 357 height 22
click at [447, 31] on button "×" at bounding box center [448, 29] width 6 height 10
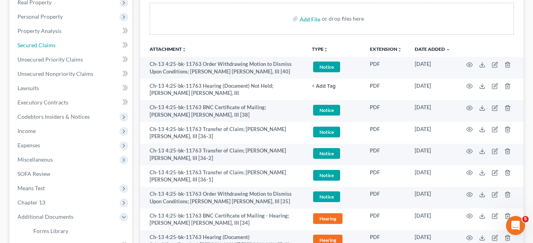
drag, startPoint x: 47, startPoint y: 46, endPoint x: 146, endPoint y: 137, distance: 134.4
click at [47, 46] on span "Secured Claims" at bounding box center [36, 45] width 38 height 7
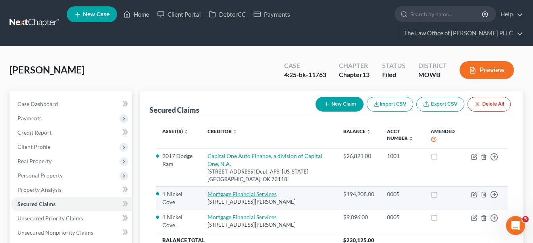
click at [261, 192] on link "Mortgage Financial Services" at bounding box center [242, 194] width 69 height 7
select select "42"
select select "9"
select select "2"
select select "3"
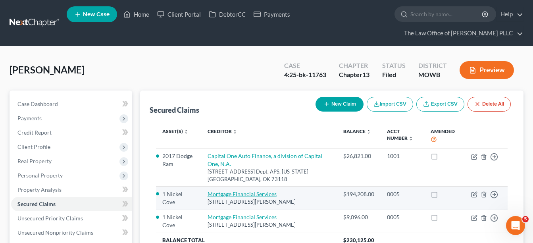
select select "0"
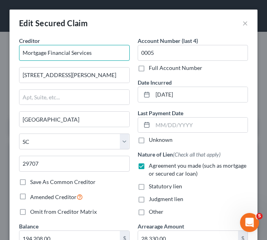
drag, startPoint x: 94, startPoint y: 50, endPoint x: 19, endPoint y: 51, distance: 75.1
click at [19, 51] on div "Creditor * Mortgage Financial Services 9726 Old Bailes Rd., Ste. 200 Fort Mill …" at bounding box center [74, 130] width 119 height 186
type input "S"
type input "U.S. Bank"
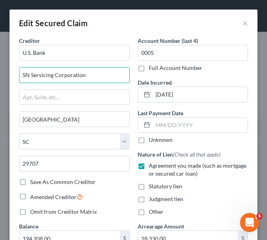
type input "SN Servicing Corporation"
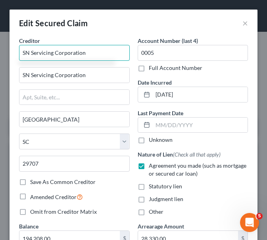
type input "SN Servicing Corporation"
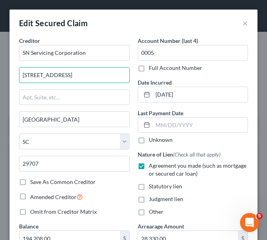
type input "323 Fifth Street"
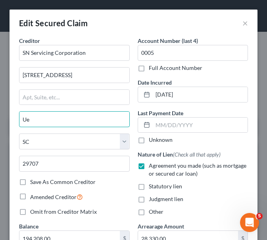
type input "U"
type input "Eureka"
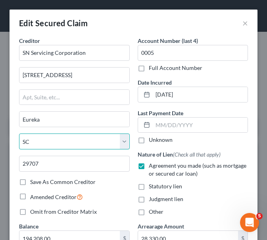
select select "4"
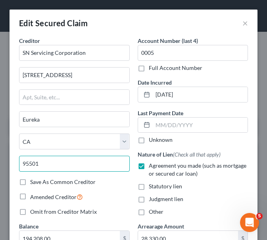
type input "95501"
click at [34, 183] on label "Save As Common Creditor" at bounding box center [63, 182] width 66 height 8
click at [34, 183] on input "Save As Common Creditor" at bounding box center [35, 180] width 5 height 5
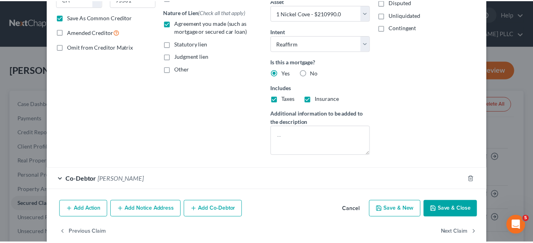
scroll to position [156, 0]
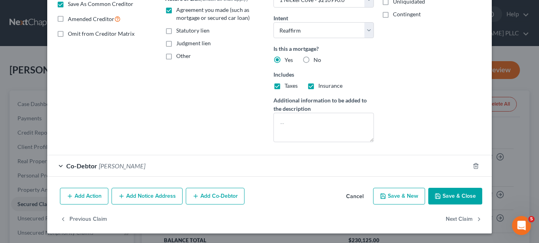
click at [443, 192] on button "Save & Close" at bounding box center [456, 196] width 54 height 17
checkbox input "false"
select select
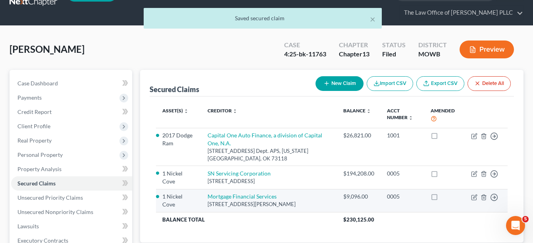
scroll to position [40, 0]
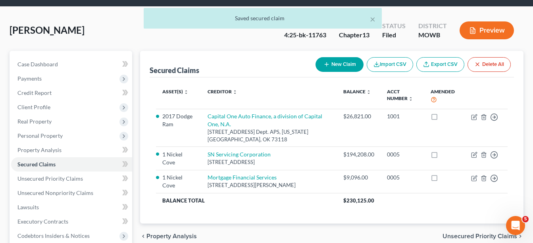
click at [454, 234] on span "Unsecured Priority Claims" at bounding box center [480, 236] width 75 height 6
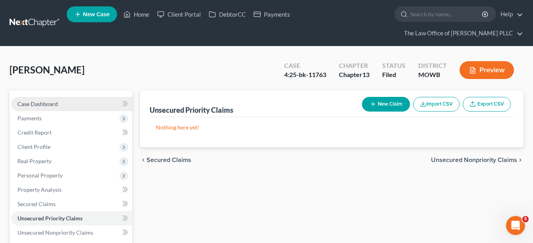
click at [55, 103] on span "Case Dashboard" at bounding box center [37, 104] width 41 height 7
select select "6"
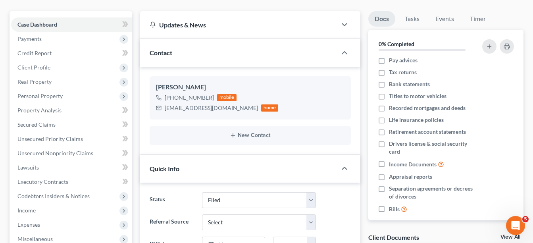
scroll to position [23, 0]
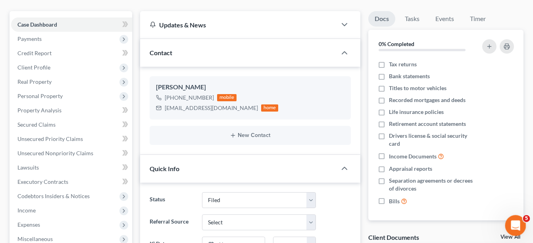
click at [504, 236] on link "View All" at bounding box center [511, 237] width 20 height 6
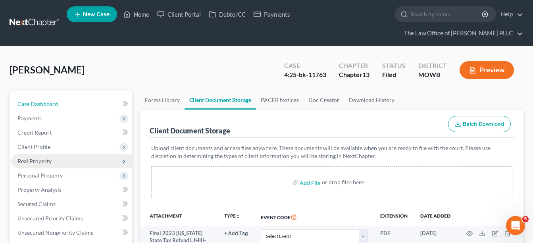
drag, startPoint x: 53, startPoint y: 107, endPoint x: 120, endPoint y: 157, distance: 82.9
click at [53, 107] on link "Case Dashboard" at bounding box center [71, 104] width 121 height 14
select select "6"
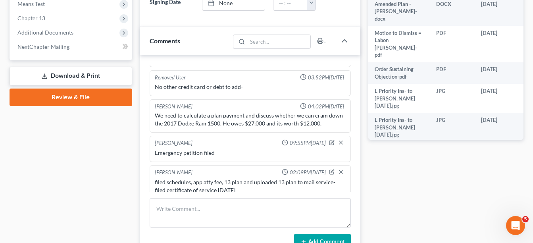
scroll to position [358, 0]
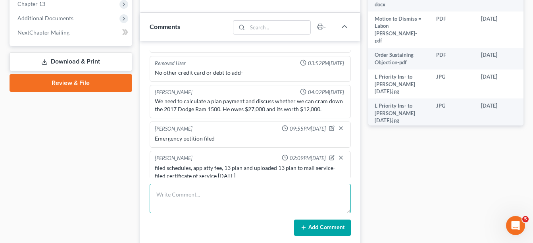
click at [198, 207] on textarea at bounding box center [250, 198] width 201 height 29
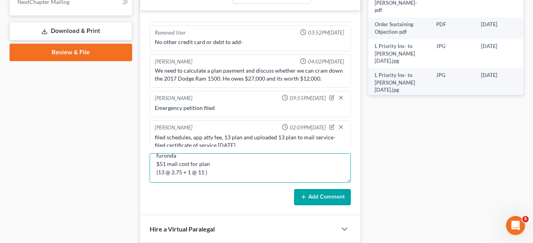
scroll to position [397, 0]
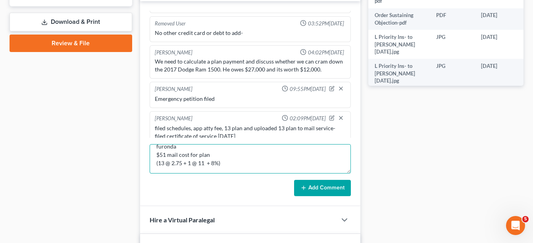
type textarea "proposed amended plan saved to client docs and emailed to notices and furonda $…"
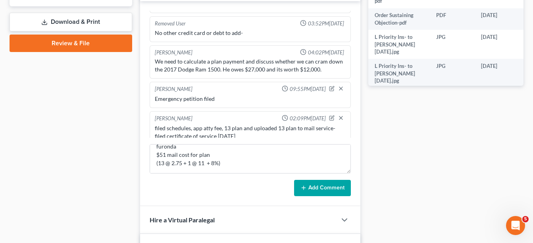
click at [320, 188] on button "Add Comment" at bounding box center [322, 188] width 57 height 17
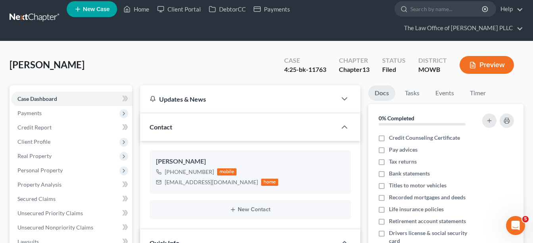
scroll to position [0, 0]
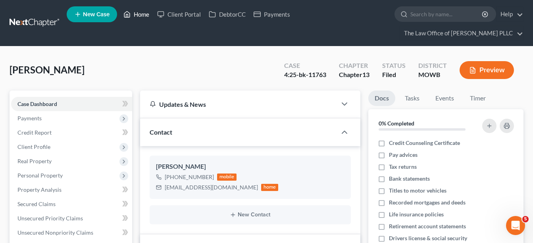
click at [139, 13] on link "Home" at bounding box center [137, 14] width 34 height 14
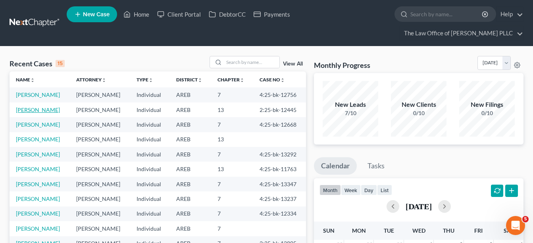
click at [55, 110] on link "Heard, Carmelita" at bounding box center [38, 109] width 44 height 7
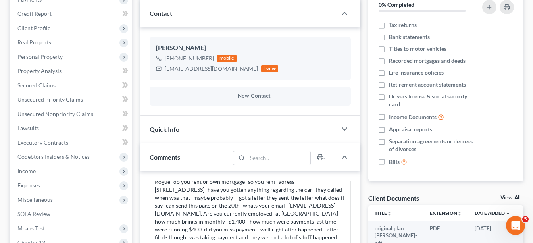
scroll to position [119, 0]
click at [518, 199] on link "View All" at bounding box center [511, 198] width 20 height 6
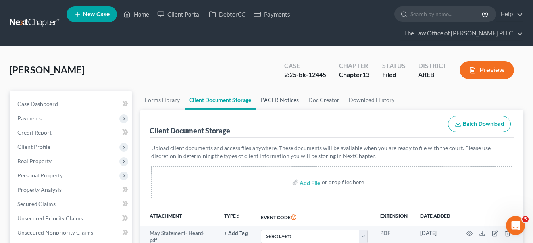
click at [280, 102] on link "PACER Notices" at bounding box center [280, 100] width 48 height 19
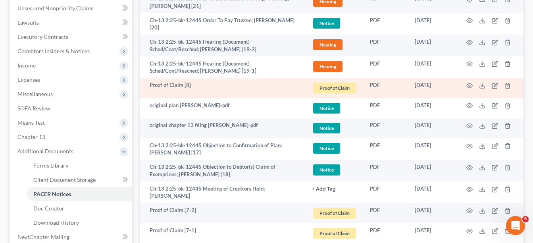
scroll to position [238, 0]
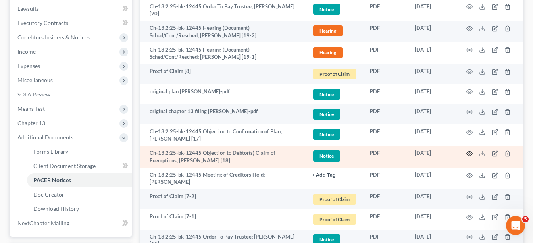
click at [473, 154] on td at bounding box center [490, 157] width 67 height 22
click at [470, 153] on circle "button" at bounding box center [470, 154] width 2 height 2
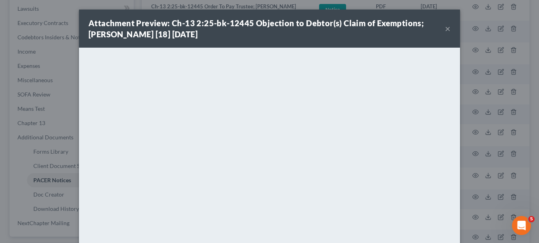
click at [445, 30] on button "×" at bounding box center [448, 29] width 6 height 10
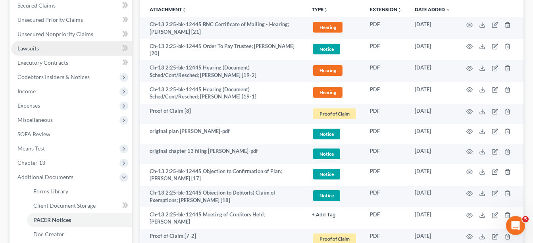
scroll to position [159, 0]
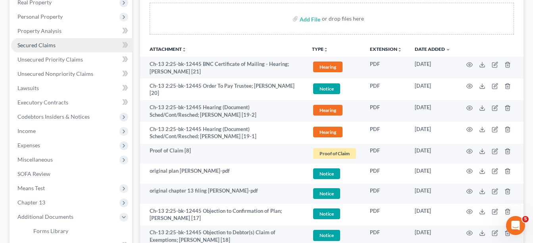
click at [43, 43] on span "Secured Claims" at bounding box center [36, 45] width 38 height 7
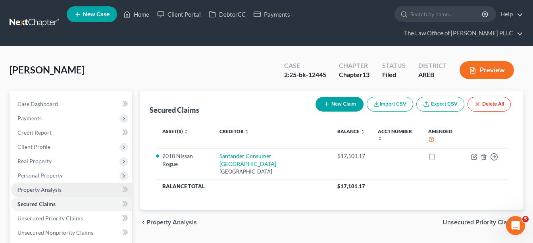
click at [39, 189] on span "Property Analysis" at bounding box center [39, 189] width 44 height 7
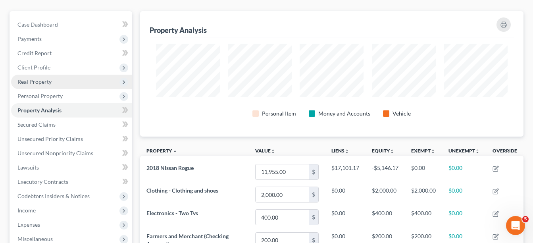
scroll to position [40, 0]
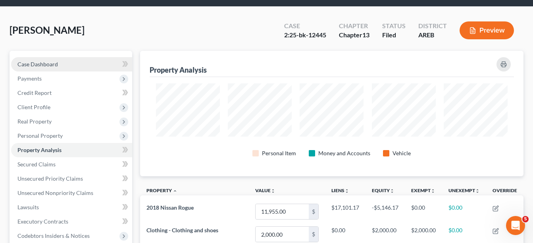
click at [33, 66] on span "Case Dashboard" at bounding box center [37, 64] width 41 height 7
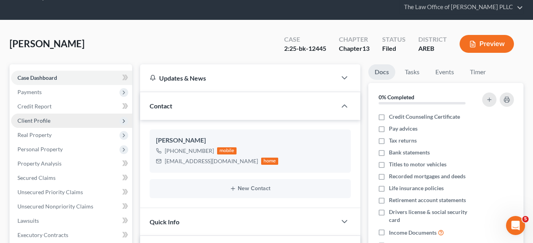
scroll to position [40, 0]
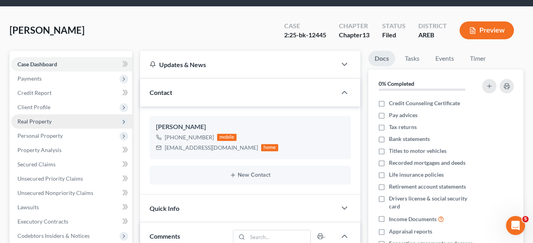
click at [46, 124] on span "Real Property" at bounding box center [34, 121] width 34 height 7
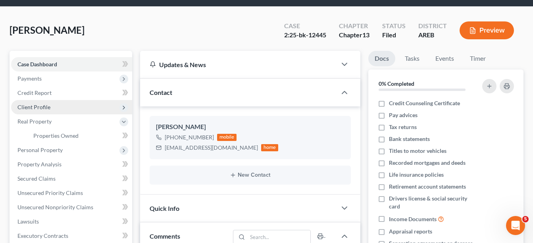
click at [33, 106] on span "Client Profile" at bounding box center [33, 107] width 33 height 7
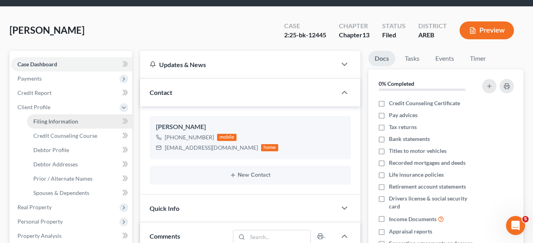
click at [62, 122] on span "Filing Information" at bounding box center [55, 121] width 45 height 7
select select "1"
select select "0"
select select "3"
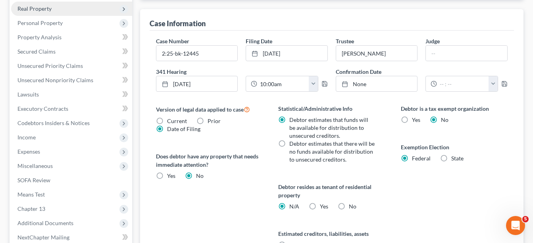
click at [33, 12] on span "Real Property" at bounding box center [71, 9] width 121 height 14
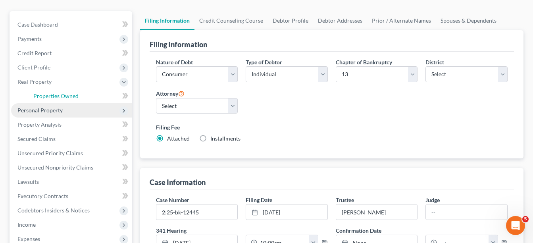
click at [57, 98] on span "Properties Owned" at bounding box center [55, 96] width 45 height 7
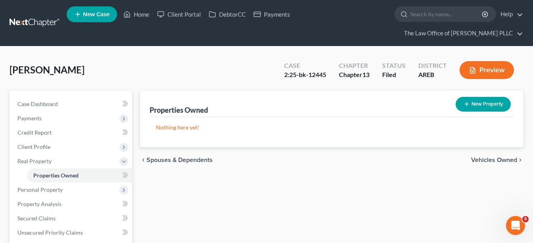
click at [484, 154] on div "chevron_left Spouses & Dependents Vehicles Owned chevron_right" at bounding box center [332, 159] width 384 height 25
click at [481, 157] on span "Vehicles Owned" at bounding box center [495, 160] width 46 height 6
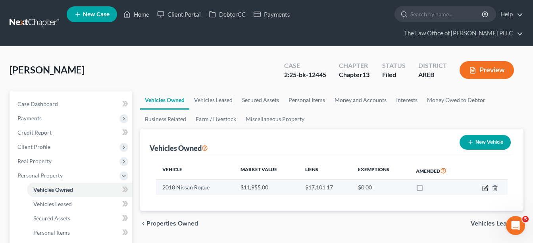
click at [485, 187] on icon "button" at bounding box center [486, 188] width 6 height 6
select select "0"
select select "8"
select select "2"
select select "0"
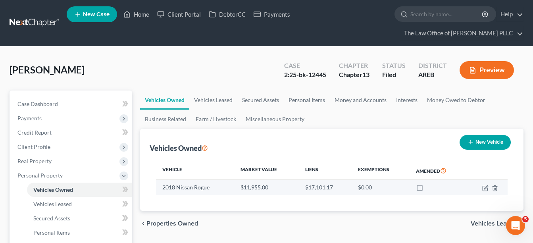
select select "45"
select select "0"
select select "2"
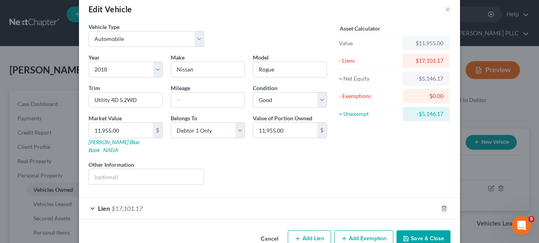
scroll to position [26, 0]
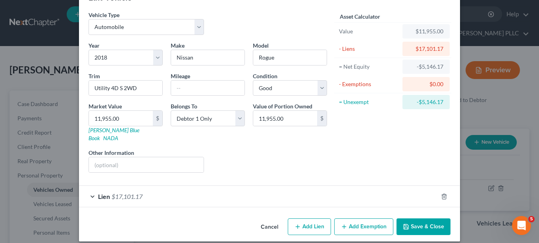
click at [129, 193] on span "$17,101.17" at bounding box center [127, 197] width 31 height 8
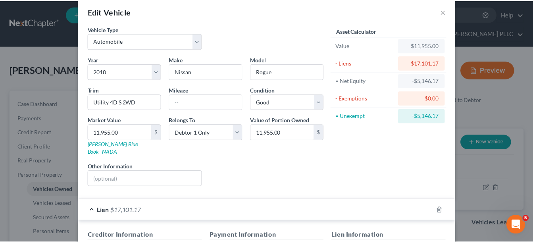
scroll to position [0, 0]
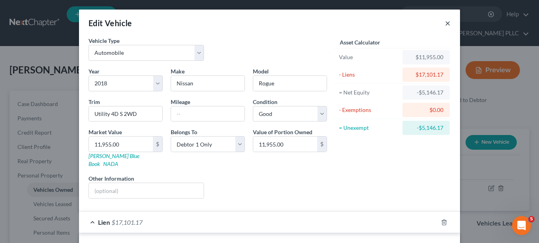
click at [445, 24] on button "×" at bounding box center [448, 23] width 6 height 10
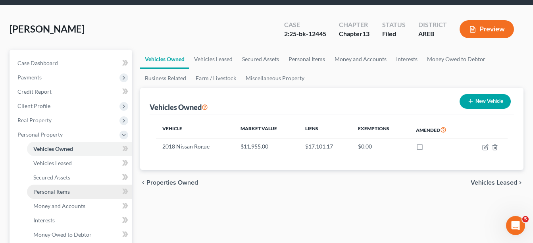
scroll to position [79, 0]
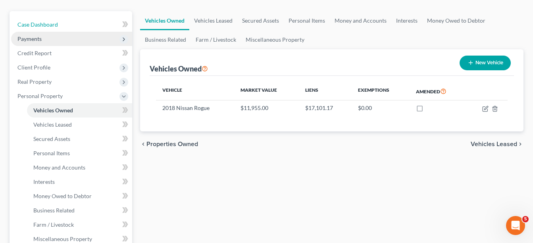
drag, startPoint x: 48, startPoint y: 23, endPoint x: 64, endPoint y: 34, distance: 18.5
click at [48, 23] on span "Case Dashboard" at bounding box center [37, 24] width 41 height 7
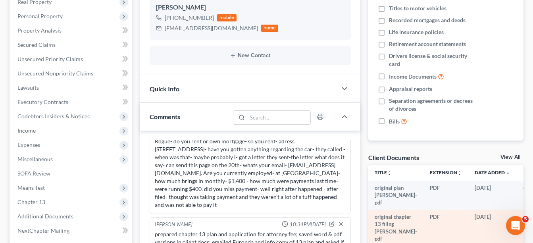
scroll to position [199, 0]
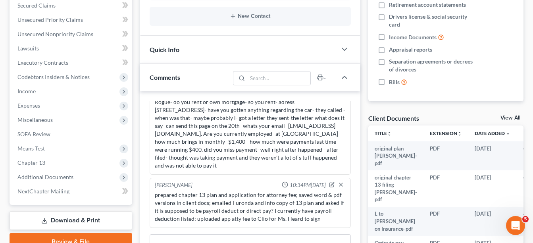
click at [508, 114] on div "Client Documents View All" at bounding box center [446, 120] width 155 height 12
drag, startPoint x: 504, startPoint y: 118, endPoint x: 472, endPoint y: 137, distance: 38.2
click at [504, 118] on link "View All" at bounding box center [511, 118] width 20 height 6
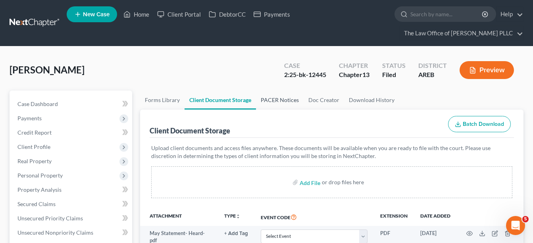
click at [274, 99] on link "PACER Notices" at bounding box center [280, 100] width 48 height 19
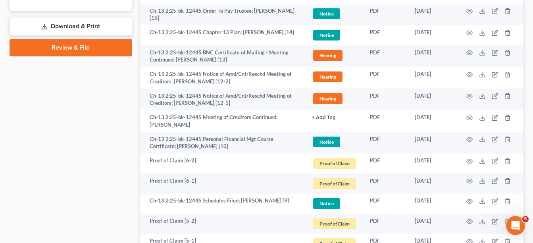
scroll to position [456, 0]
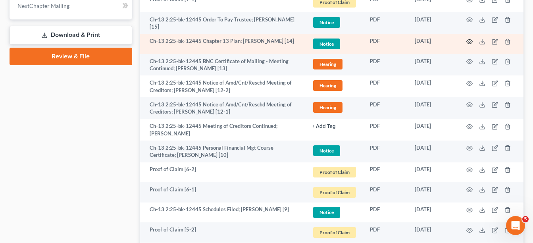
click at [469, 41] on icon "button" at bounding box center [470, 42] width 6 height 6
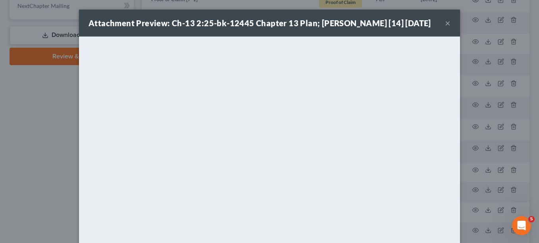
click at [446, 22] on button "×" at bounding box center [448, 23] width 6 height 10
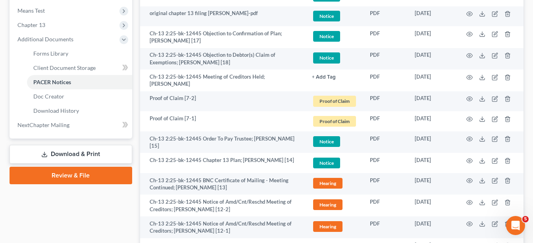
scroll to position [297, 0]
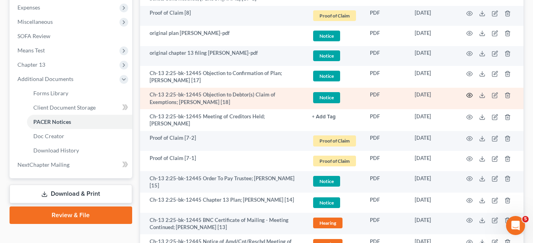
click at [472, 94] on icon "button" at bounding box center [470, 95] width 6 height 4
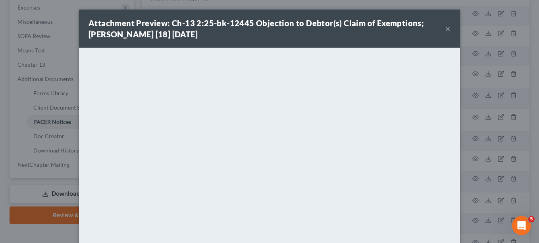
click at [345, 22] on strong "Attachment Preview: Ch-13 2:25-bk-12445 Objection to Debtor(s) Claim of Exempti…" at bounding box center [257, 28] width 336 height 21
click at [446, 28] on button "×" at bounding box center [448, 29] width 6 height 10
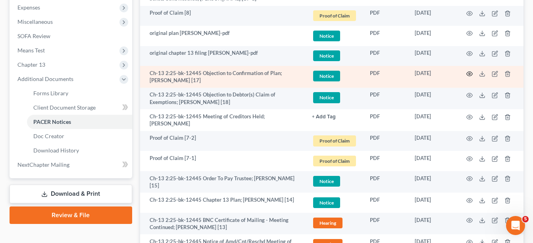
click at [471, 71] on icon "button" at bounding box center [470, 74] width 6 height 6
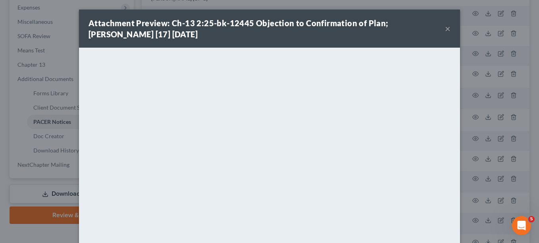
click at [446, 29] on button "×" at bounding box center [448, 29] width 6 height 10
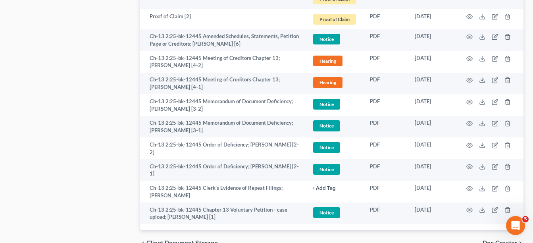
scroll to position [893, 0]
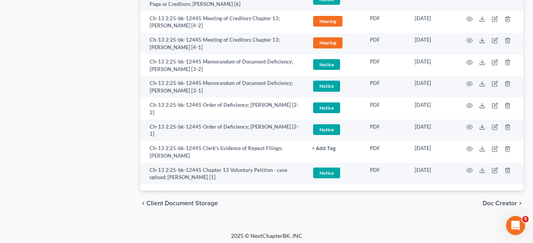
click at [217, 200] on span "Client Document Storage" at bounding box center [183, 203] width 72 height 6
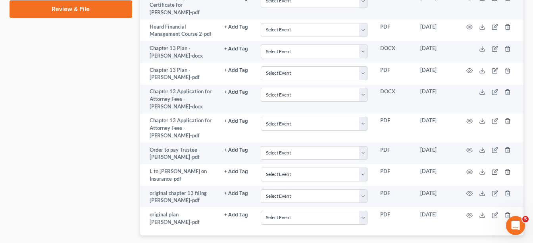
scroll to position [516, 0]
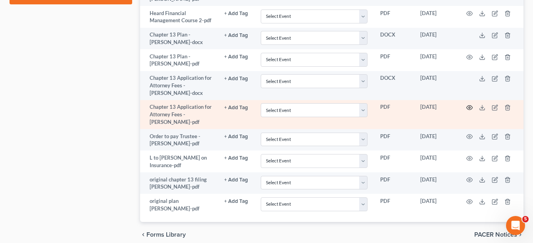
click at [468, 111] on icon "button" at bounding box center [470, 107] width 6 height 6
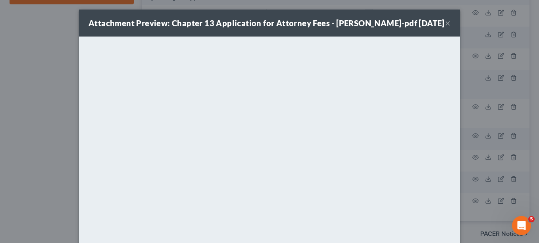
click at [446, 28] on button "×" at bounding box center [448, 23] width 6 height 10
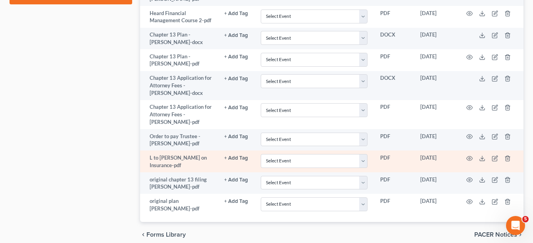
scroll to position [477, 0]
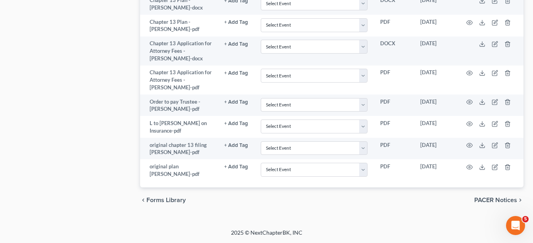
click at [488, 203] on span "PACER Notices" at bounding box center [496, 200] width 43 height 6
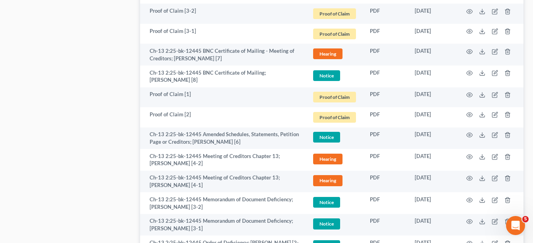
scroll to position [794, 0]
